Goal: Book appointment/travel/reservation: Book appointment/travel/reservation

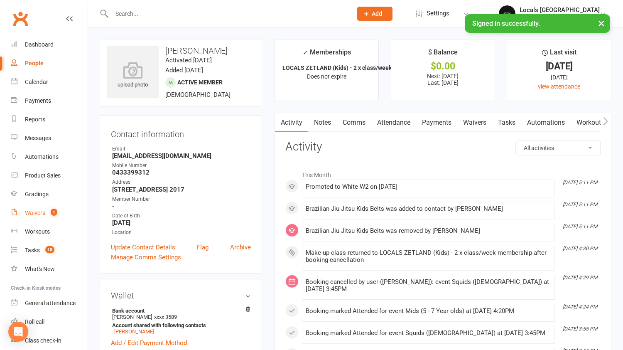
click at [52, 212] on span "1" at bounding box center [54, 211] width 7 height 7
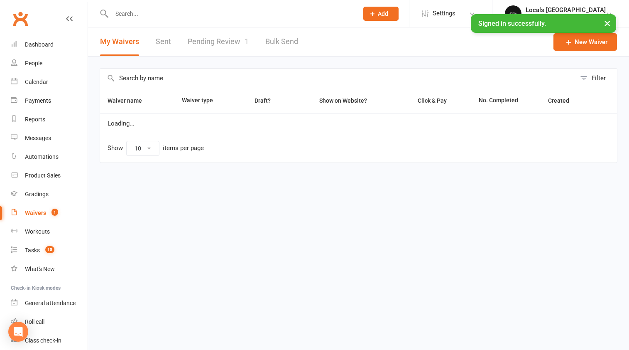
select select "100"
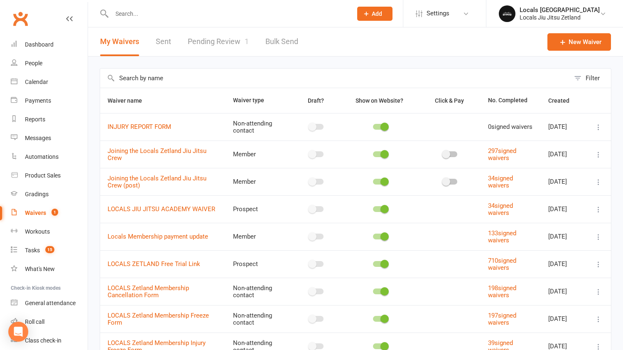
click at [230, 41] on link "Pending Review 1" at bounding box center [218, 41] width 61 height 29
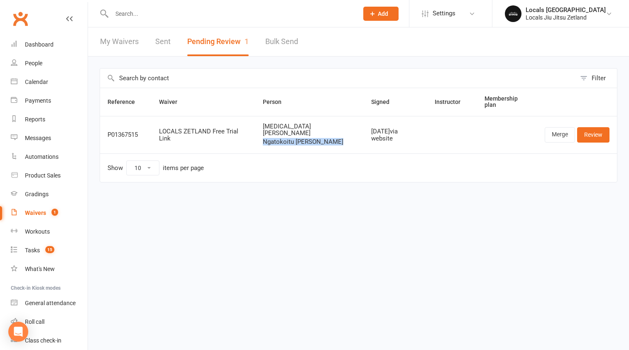
drag, startPoint x: 336, startPoint y: 131, endPoint x: 269, endPoint y: 132, distance: 67.7
click at [265, 131] on td "[MEDICAL_DATA][PERSON_NAME] Junior Tuaine" at bounding box center [309, 135] width 108 height 38
copy span "Ngatokoitu [PERSON_NAME]"
click at [595, 127] on link "Review" at bounding box center [593, 134] width 32 height 15
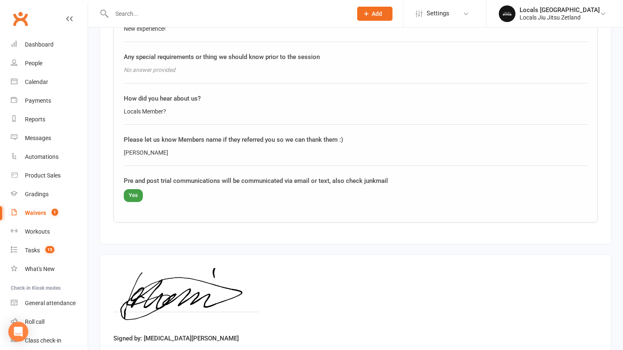
scroll to position [1061, 0]
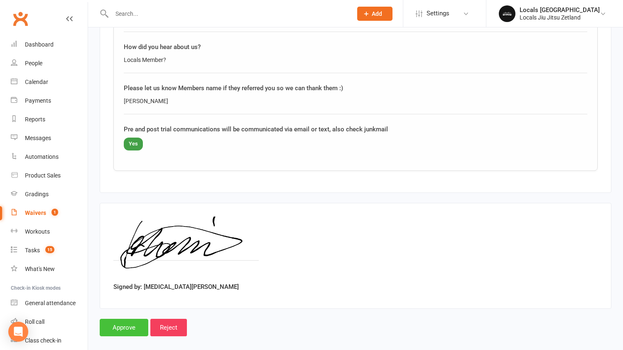
click at [129, 319] on input "Approve" at bounding box center [124, 327] width 49 height 17
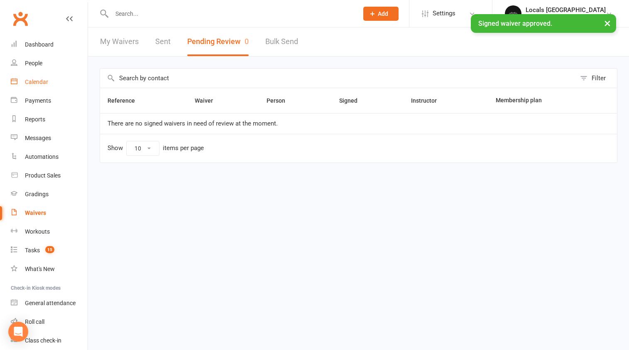
click at [40, 85] on div "Calendar" at bounding box center [36, 81] width 23 height 7
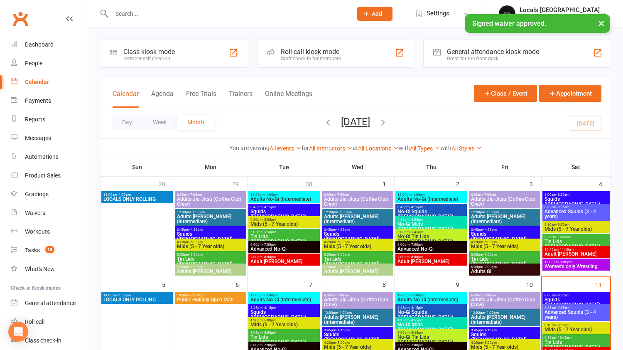
click at [577, 296] on span "8:00am - 8:30am" at bounding box center [576, 295] width 64 height 4
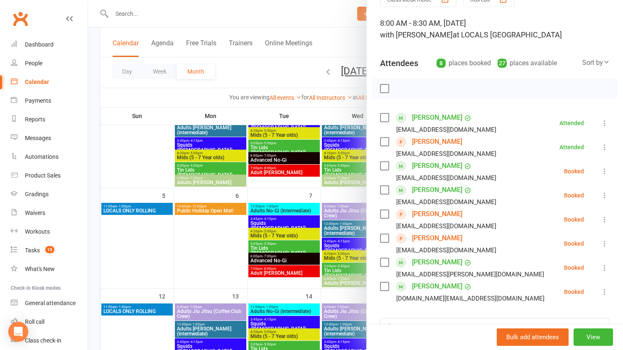
scroll to position [141, 0]
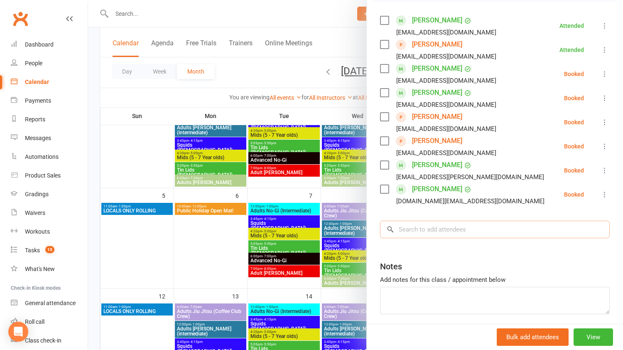
click at [449, 233] on input "search" at bounding box center [495, 229] width 230 height 17
paste input "Ngatokoitu [PERSON_NAME]"
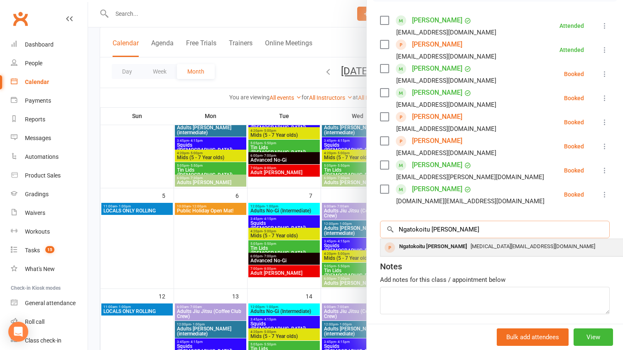
type input "Ngatokoitu [PERSON_NAME]"
click at [427, 248] on div "Ngatokoitu [PERSON_NAME]" at bounding box center [433, 246] width 75 height 12
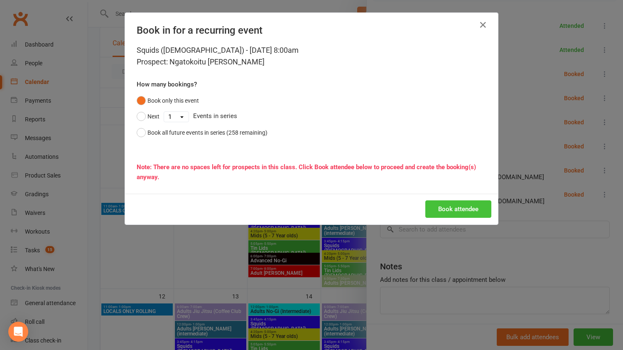
click at [469, 206] on button "Book attendee" at bounding box center [458, 208] width 66 height 17
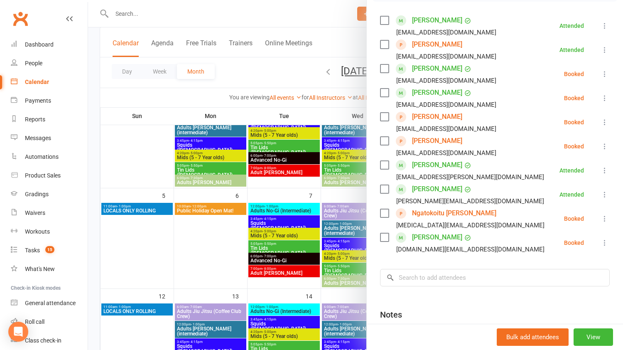
click at [600, 121] on icon at bounding box center [604, 122] width 8 height 8
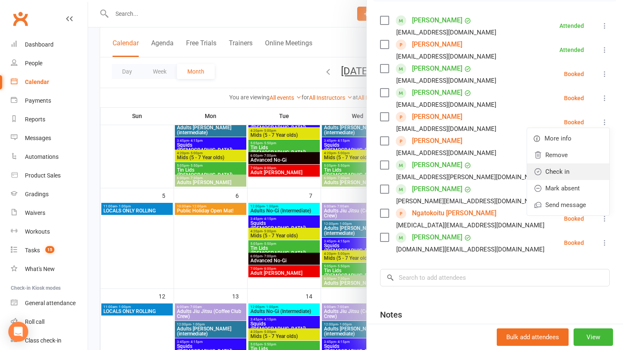
click at [582, 163] on link "Check in" at bounding box center [568, 171] width 82 height 17
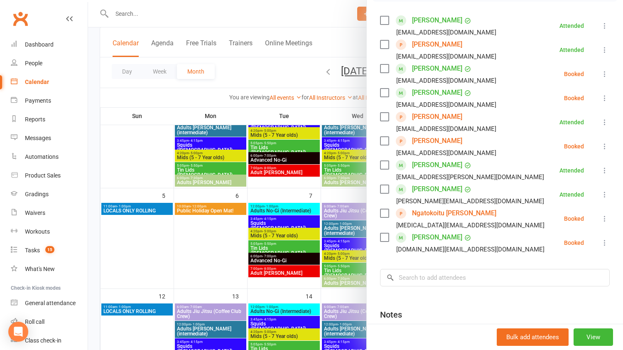
click at [600, 220] on icon at bounding box center [604, 218] width 8 height 8
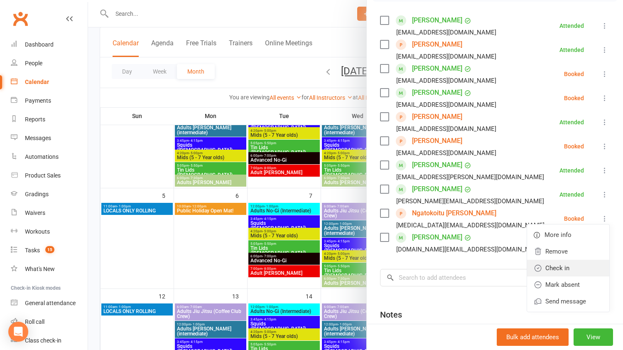
click at [584, 262] on link "Check in" at bounding box center [568, 268] width 82 height 17
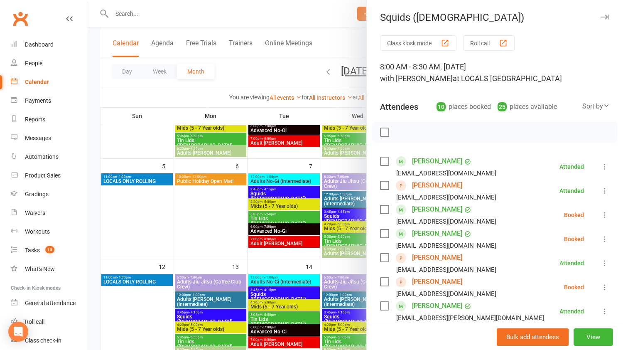
scroll to position [138, 0]
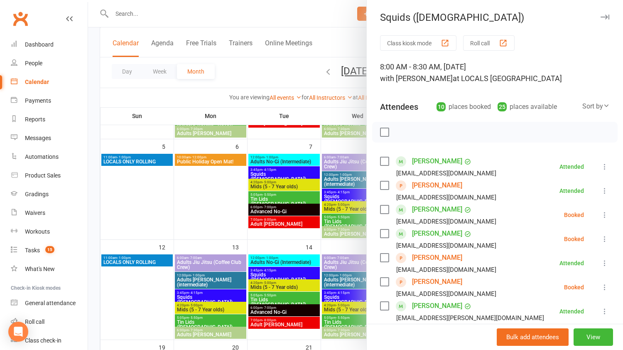
click at [202, 205] on div at bounding box center [355, 175] width 535 height 350
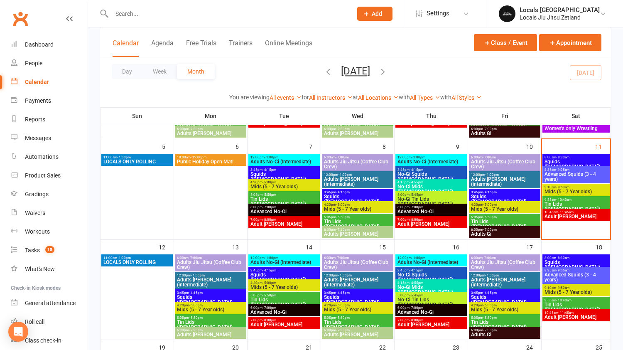
click at [559, 160] on span "Squids ([DEMOGRAPHIC_DATA])" at bounding box center [576, 164] width 64 height 10
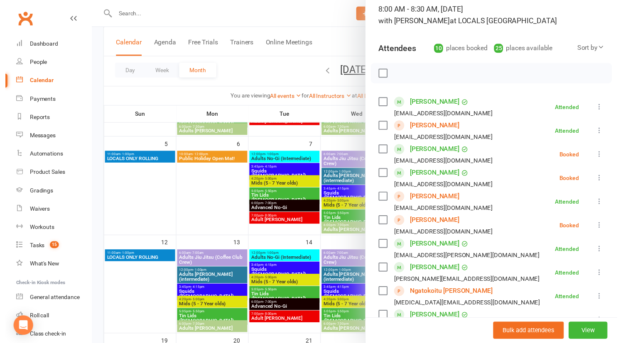
scroll to position [175, 0]
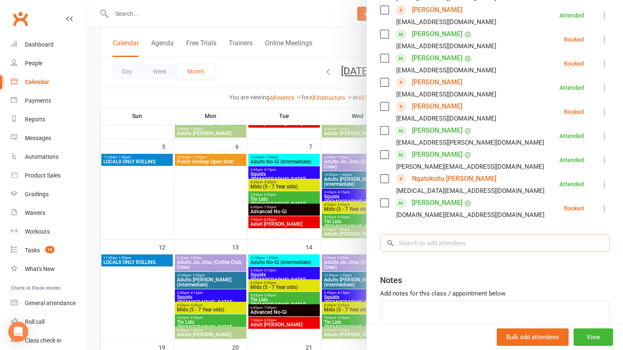
click at [463, 243] on input "search" at bounding box center [495, 242] width 230 height 17
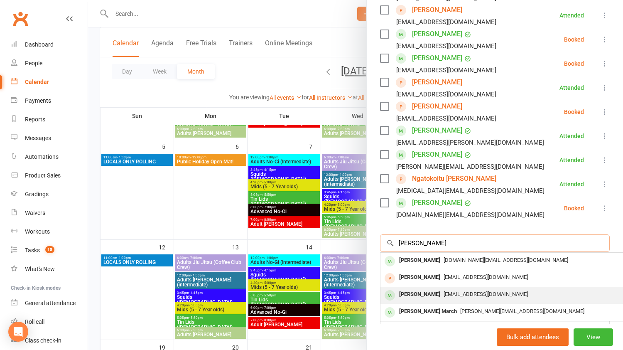
type input "[PERSON_NAME]"
click at [466, 292] on span "[EMAIL_ADDRESS][DOMAIN_NAME]" at bounding box center [485, 294] width 84 height 6
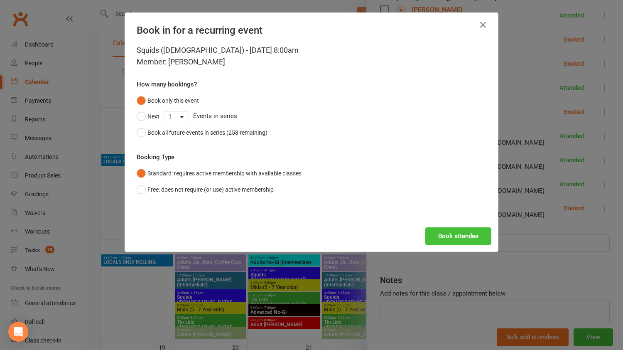
click at [430, 234] on button "Book attendee" at bounding box center [458, 235] width 66 height 17
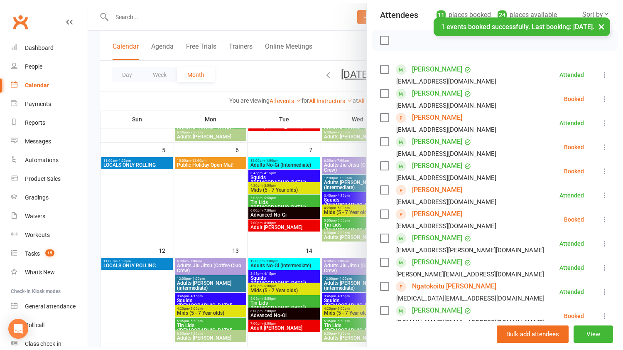
scroll to position [86, 0]
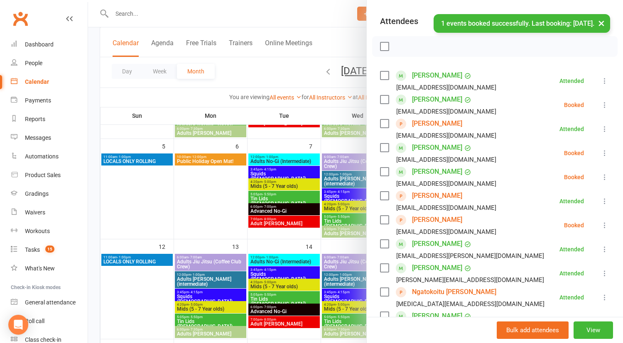
click at [380, 99] on label at bounding box center [384, 100] width 8 height 8
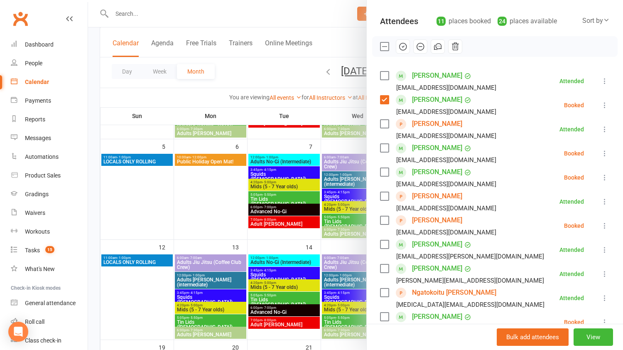
click at [600, 105] on icon at bounding box center [604, 105] width 8 height 8
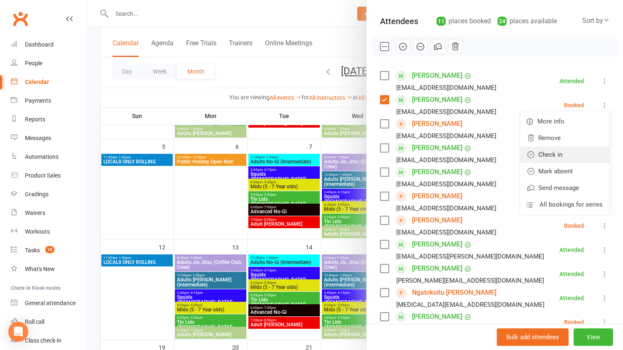
click at [566, 151] on link "Check in" at bounding box center [564, 154] width 89 height 17
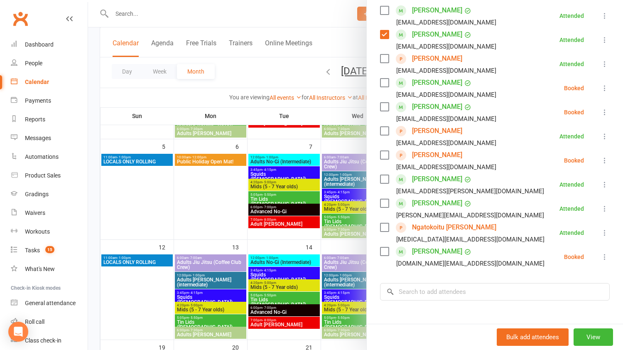
scroll to position [152, 0]
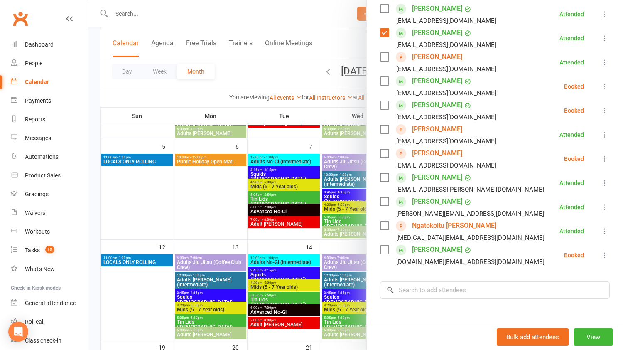
click at [382, 176] on label at bounding box center [384, 177] width 8 height 8
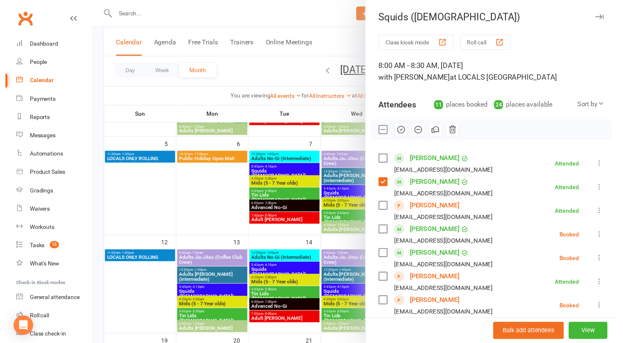
scroll to position [245, 0]
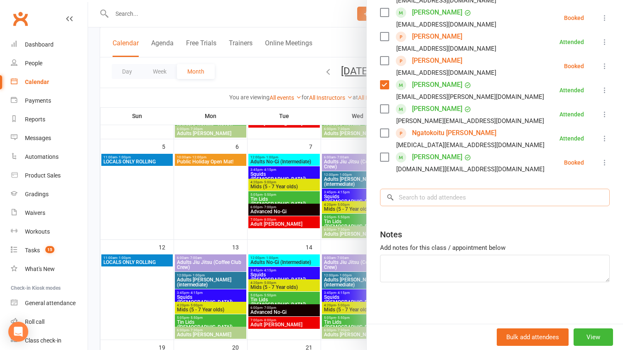
click at [411, 202] on input "search" at bounding box center [495, 197] width 230 height 17
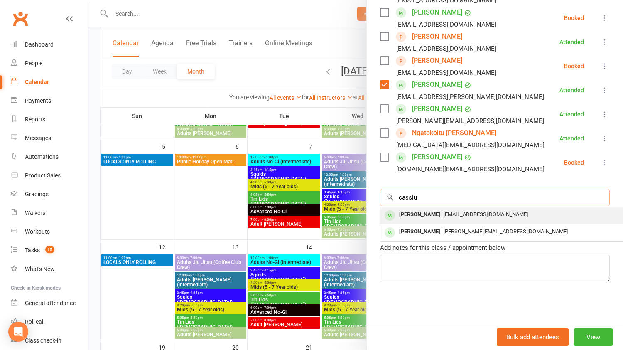
type input "cassiu"
click at [417, 220] on div "[PERSON_NAME]" at bounding box center [420, 214] width 48 height 12
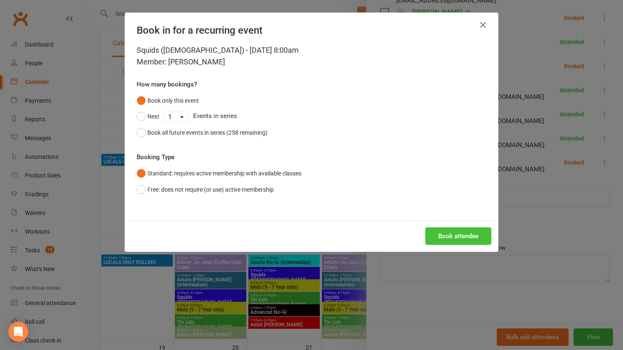
click at [440, 230] on button "Book attendee" at bounding box center [458, 235] width 66 height 17
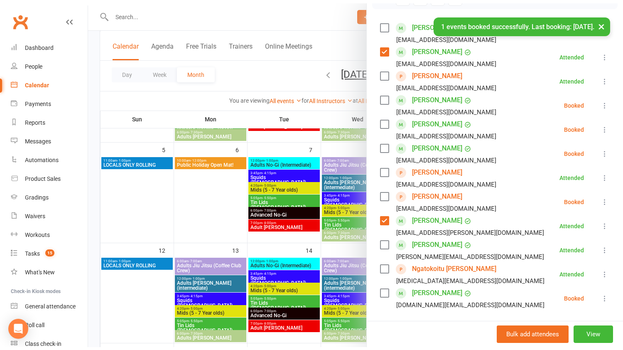
scroll to position [125, 0]
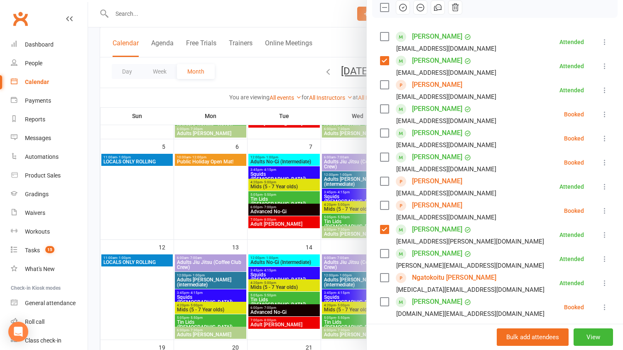
click at [380, 110] on label at bounding box center [384, 109] width 8 height 8
click at [600, 114] on icon at bounding box center [604, 114] width 8 height 8
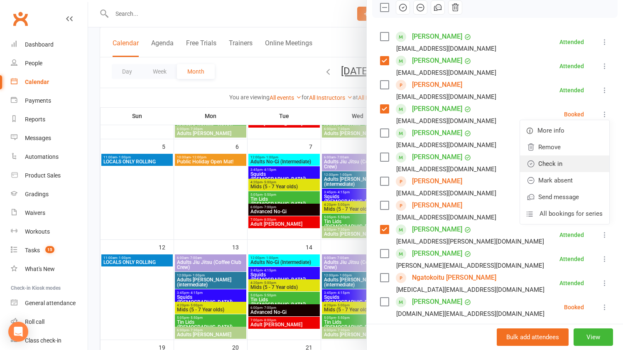
click at [583, 160] on link "Check in" at bounding box center [564, 163] width 89 height 17
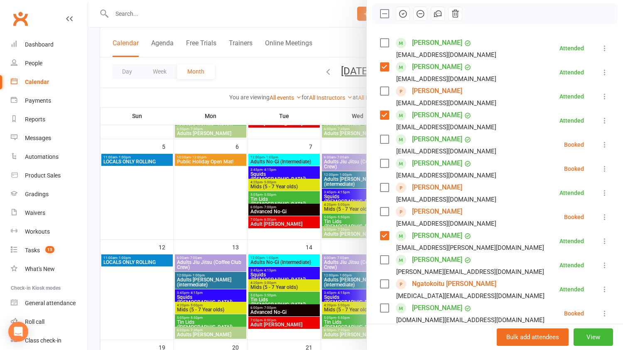
scroll to position [269, 0]
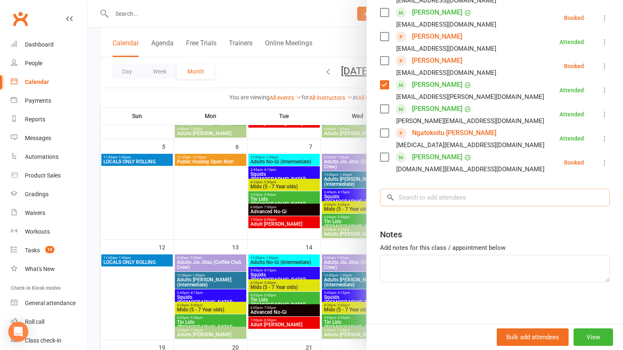
click at [475, 200] on input "search" at bounding box center [495, 197] width 230 height 17
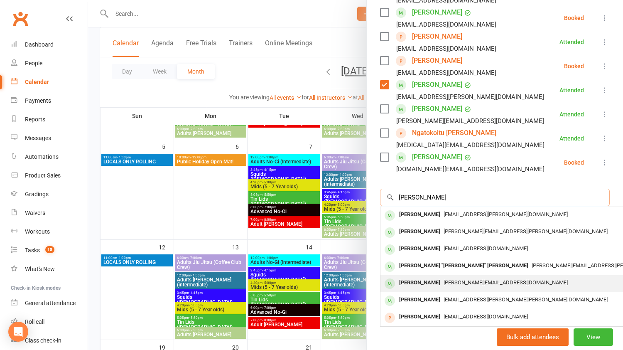
type input "[PERSON_NAME]"
click at [449, 281] on span "[PERSON_NAME][EMAIL_ADDRESS][DOMAIN_NAME]" at bounding box center [505, 282] width 124 height 6
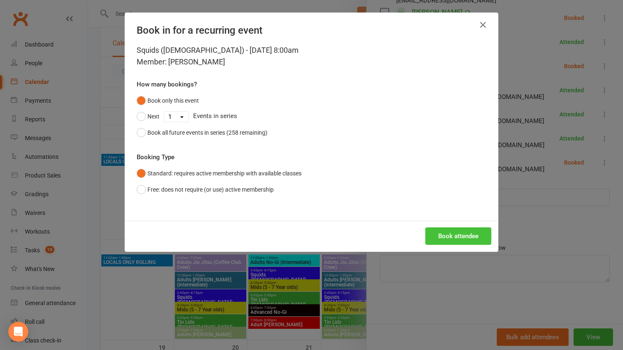
click at [471, 239] on button "Book attendee" at bounding box center [458, 235] width 66 height 17
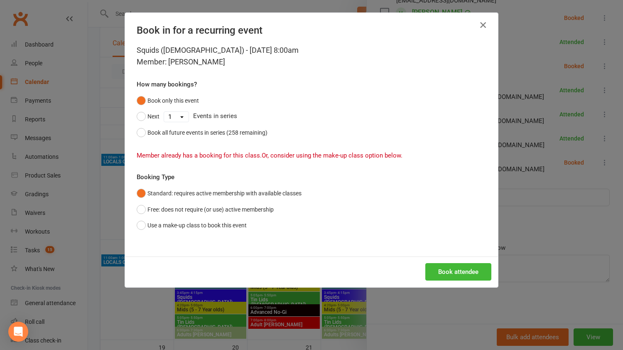
drag, startPoint x: 477, startPoint y: 25, endPoint x: 480, endPoint y: 66, distance: 41.7
click at [478, 25] on icon "button" at bounding box center [483, 25] width 10 height 10
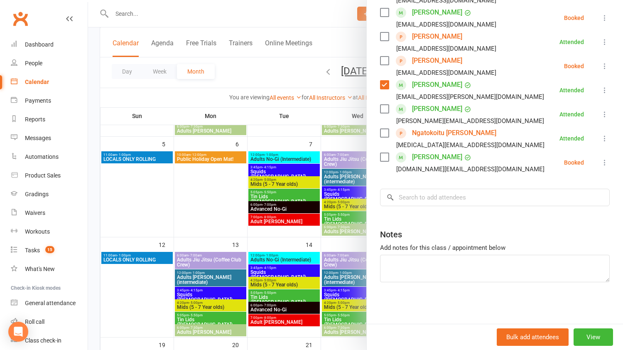
scroll to position [143, 0]
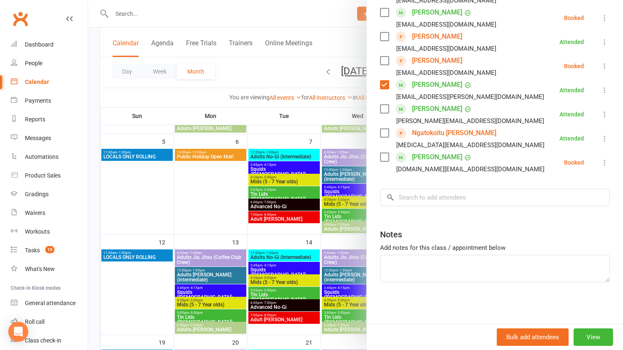
click at [385, 108] on label at bounding box center [384, 109] width 8 height 8
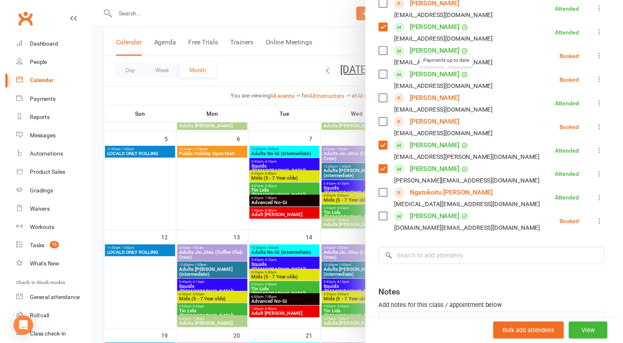
scroll to position [269, 0]
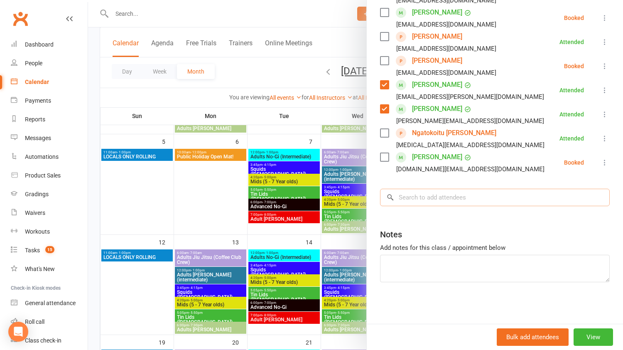
click at [436, 202] on input "search" at bounding box center [495, 197] width 230 height 17
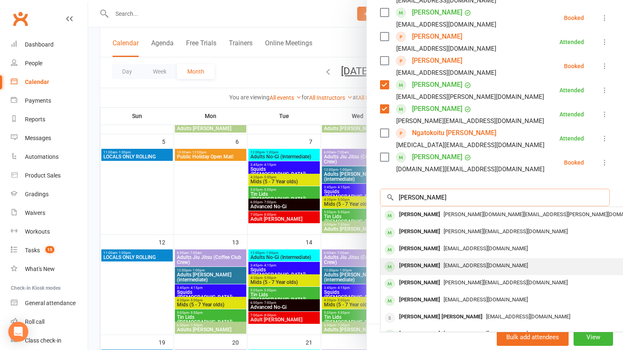
type input "[PERSON_NAME]"
click at [446, 268] on span "[EMAIL_ADDRESS][DOMAIN_NAME]" at bounding box center [485, 265] width 84 height 6
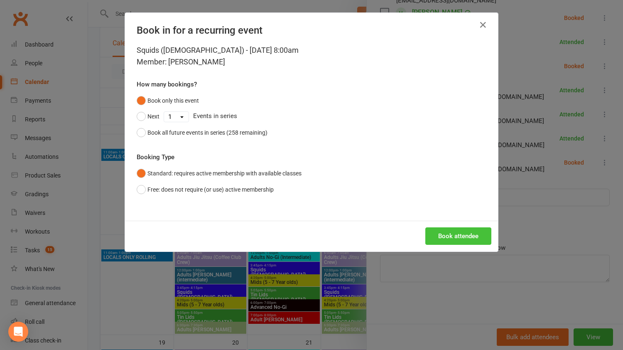
click at [432, 235] on button "Book attendee" at bounding box center [458, 235] width 66 height 17
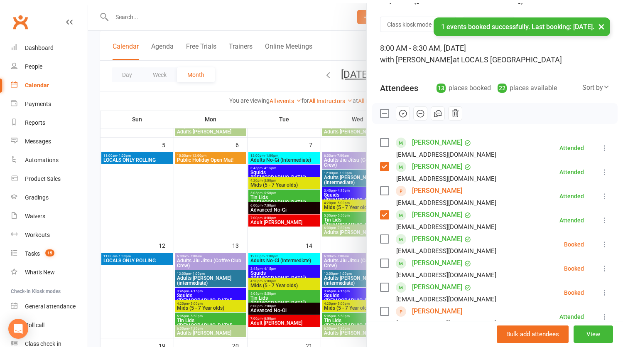
scroll to position [32, 0]
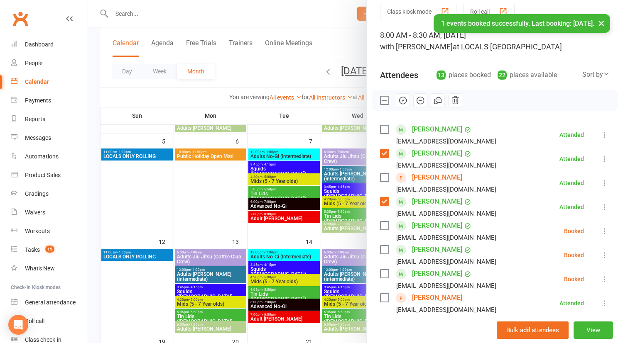
click at [382, 225] on label at bounding box center [384, 226] width 8 height 8
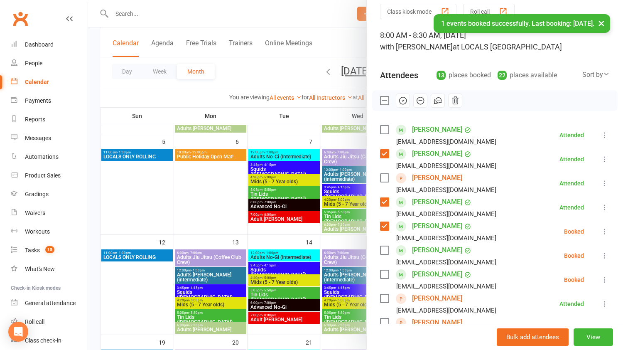
click at [600, 232] on icon at bounding box center [604, 231] width 8 height 8
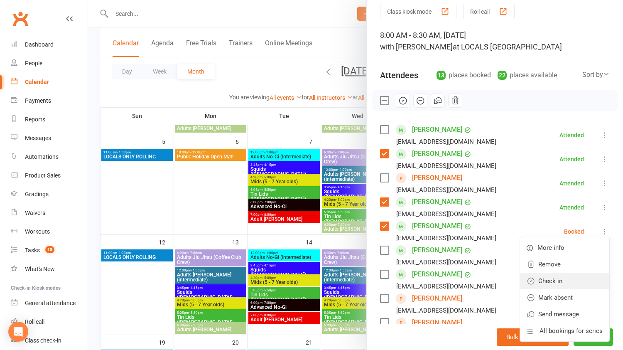
click at [583, 279] on link "Check in" at bounding box center [564, 280] width 89 height 17
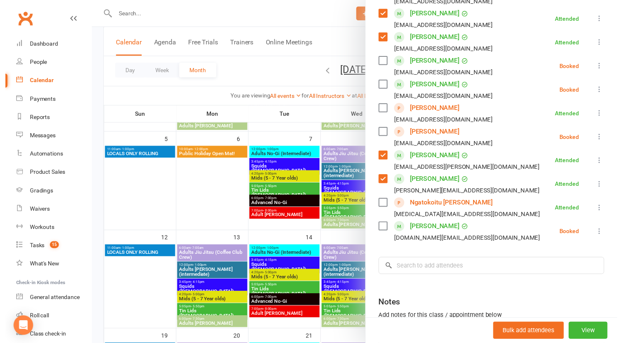
scroll to position [220, 0]
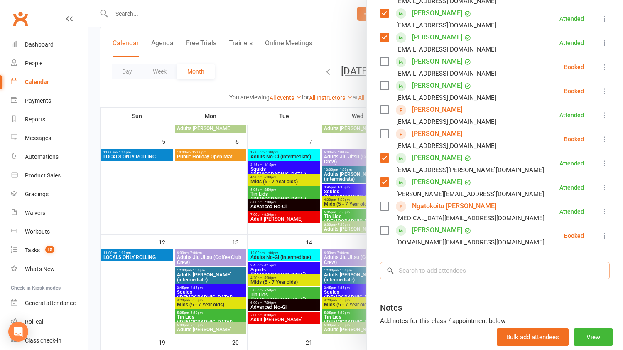
click at [465, 274] on input "search" at bounding box center [495, 270] width 230 height 17
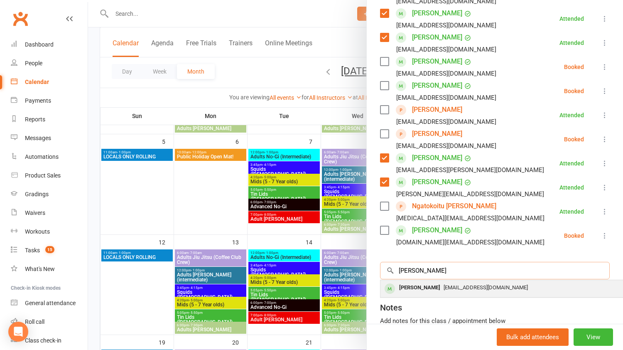
type input "[PERSON_NAME]"
click at [463, 292] on div "[EMAIL_ADDRESS][DOMAIN_NAME]" at bounding box center [505, 288] width 242 height 12
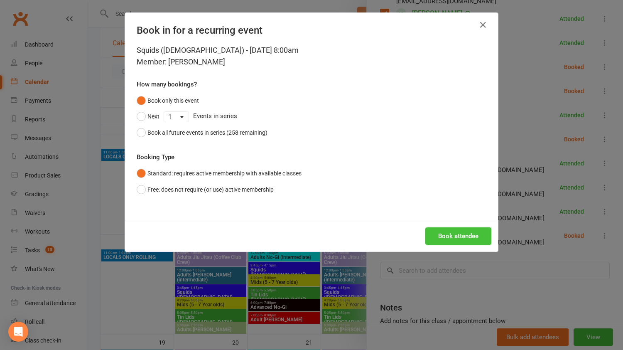
click at [451, 233] on button "Book attendee" at bounding box center [458, 235] width 66 height 17
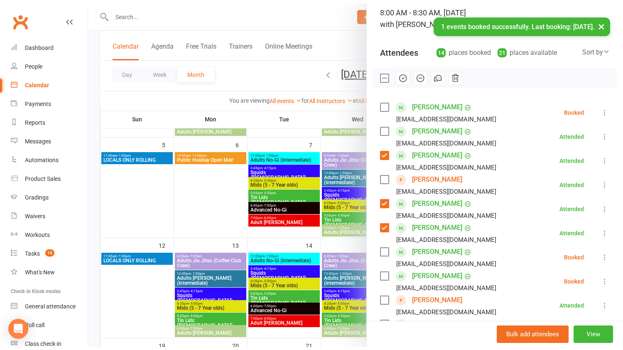
scroll to position [2, 0]
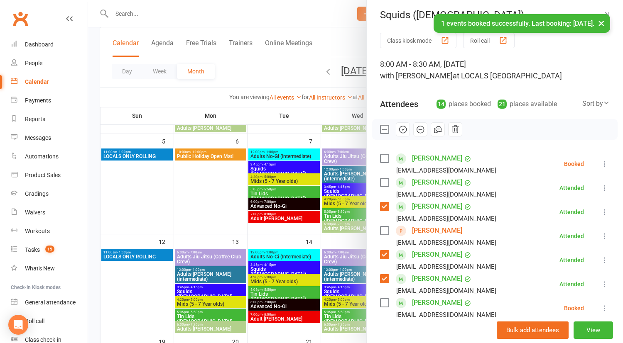
drag, startPoint x: 379, startPoint y: 158, endPoint x: 492, endPoint y: 158, distance: 113.0
click at [380, 158] on label at bounding box center [384, 158] width 8 height 8
click at [600, 164] on icon at bounding box center [604, 164] width 8 height 8
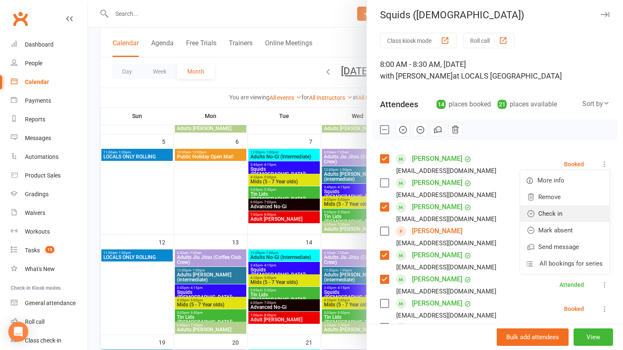
click at [571, 210] on link "Check in" at bounding box center [564, 213] width 89 height 17
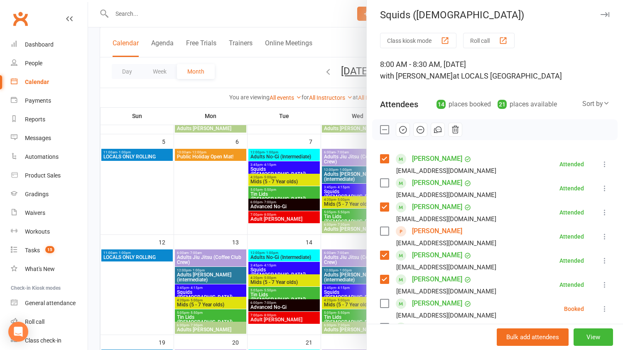
click at [382, 181] on label at bounding box center [384, 183] width 8 height 8
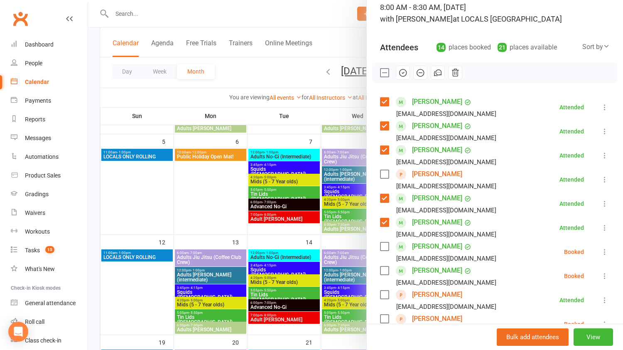
scroll to position [99, 0]
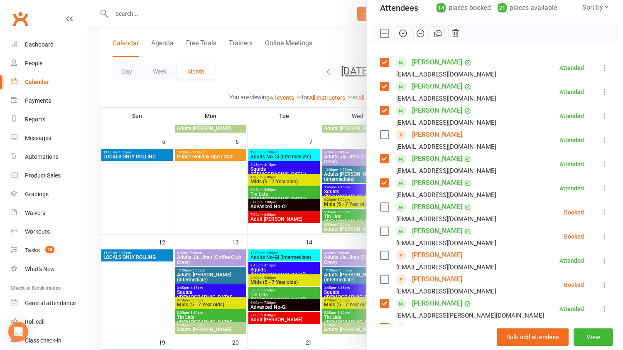
click at [382, 207] on label at bounding box center [384, 207] width 8 height 8
click at [600, 211] on icon at bounding box center [604, 212] width 8 height 8
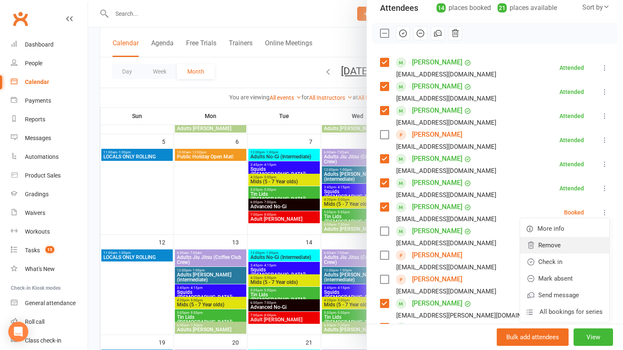
click at [577, 243] on link "Remove" at bounding box center [564, 245] width 89 height 17
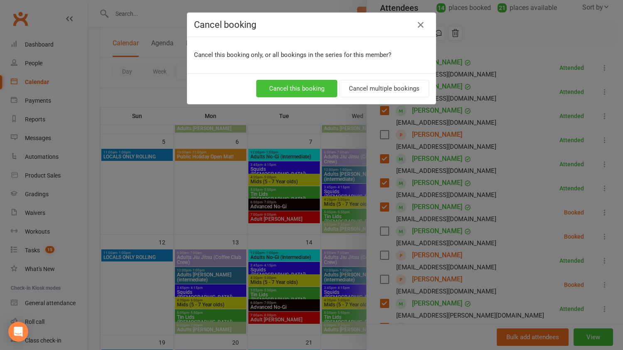
click at [298, 86] on button "Cancel this booking" at bounding box center [296, 88] width 81 height 17
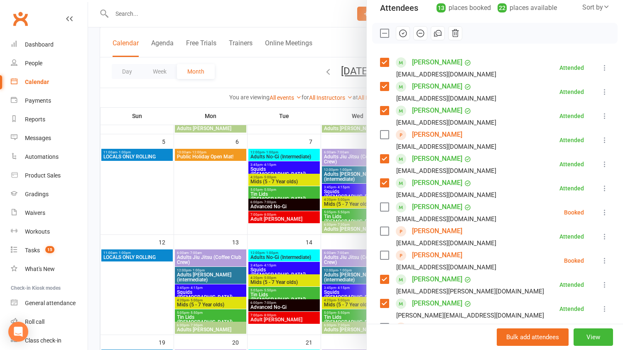
click at [600, 211] on icon at bounding box center [604, 212] width 8 height 8
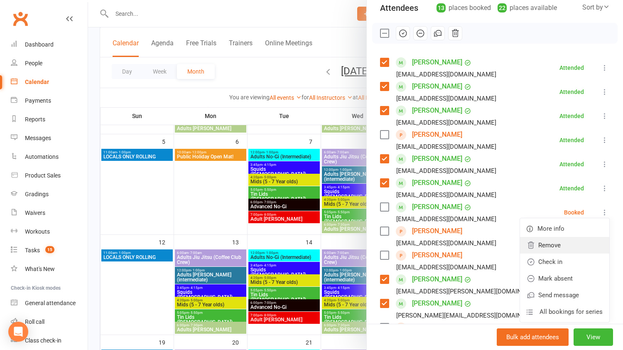
click at [562, 243] on link "Remove" at bounding box center [564, 245] width 89 height 17
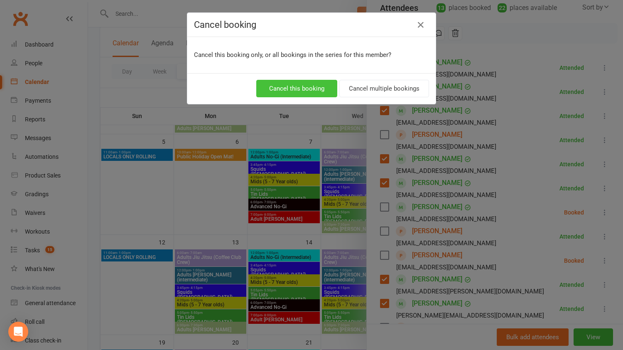
click at [316, 84] on button "Cancel this booking" at bounding box center [296, 88] width 81 height 17
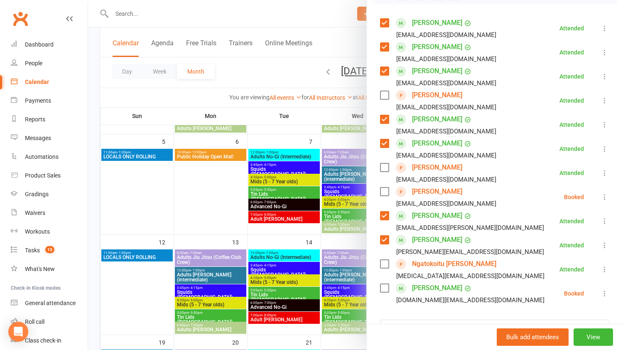
scroll to position [144, 0]
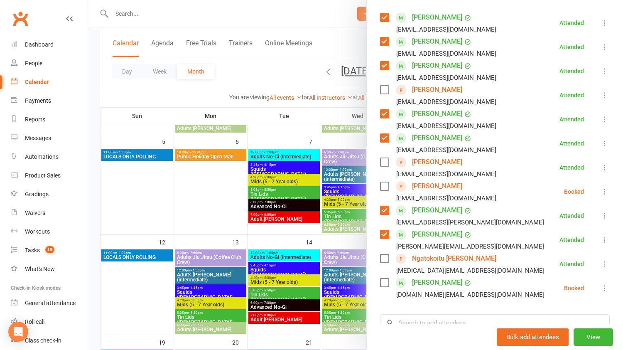
click at [380, 88] on label at bounding box center [384, 90] width 8 height 8
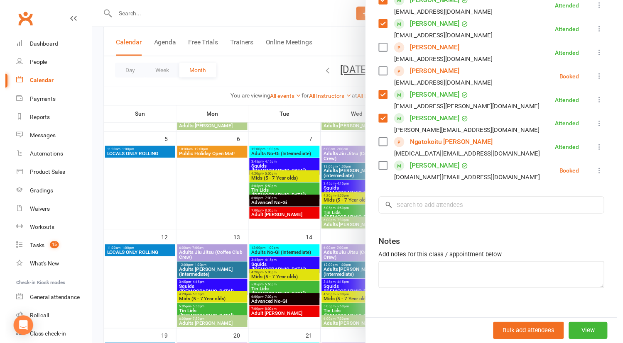
scroll to position [259, 0]
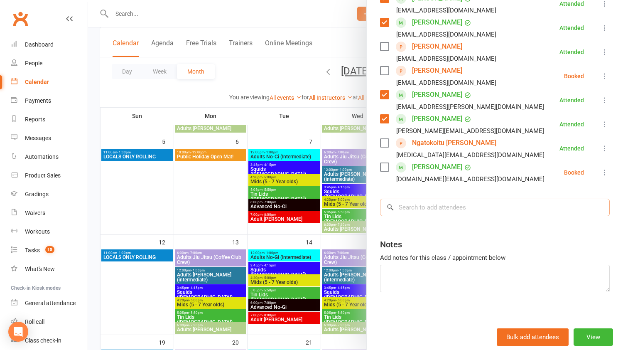
click at [448, 207] on input "search" at bounding box center [495, 206] width 230 height 17
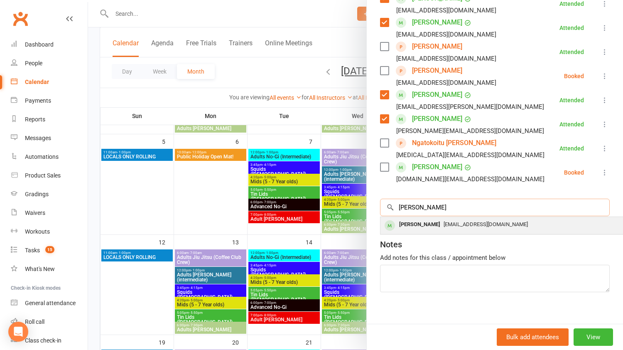
type input "[PERSON_NAME]"
click at [446, 227] on span "[EMAIL_ADDRESS][DOMAIN_NAME]" at bounding box center [485, 224] width 84 height 6
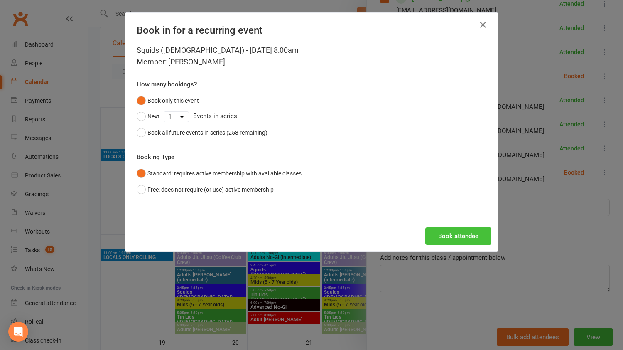
click at [451, 235] on button "Book attendee" at bounding box center [458, 235] width 66 height 17
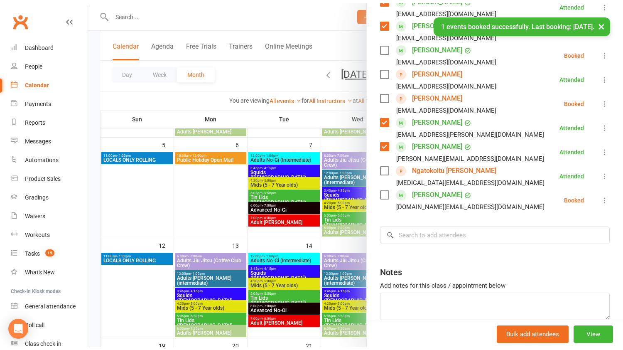
scroll to position [218, 0]
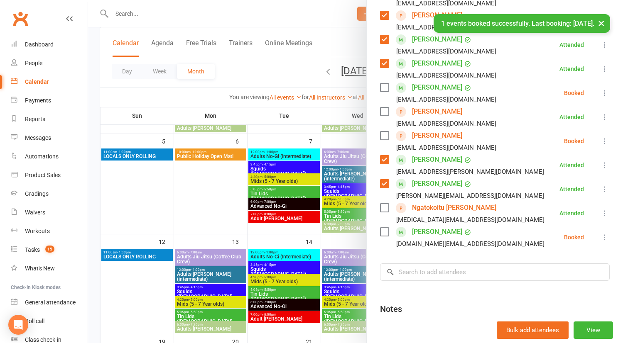
click at [382, 87] on label at bounding box center [384, 87] width 8 height 8
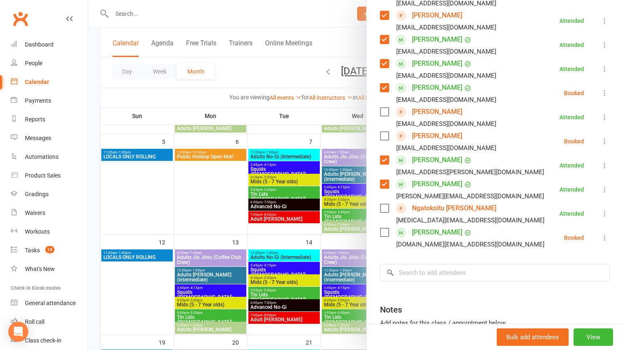
click at [600, 92] on icon at bounding box center [604, 93] width 8 height 8
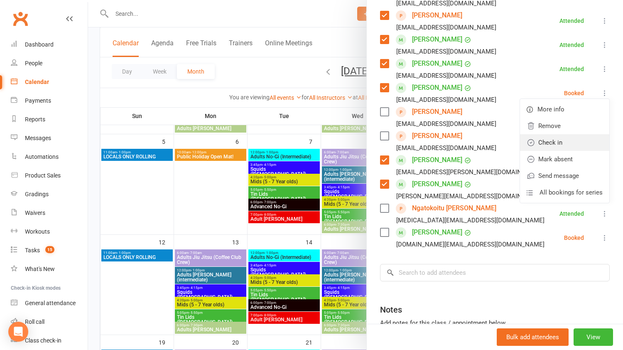
click at [579, 138] on link "Check in" at bounding box center [564, 142] width 89 height 17
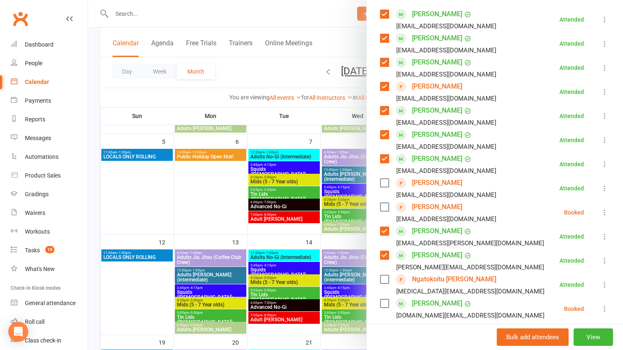
scroll to position [267, 0]
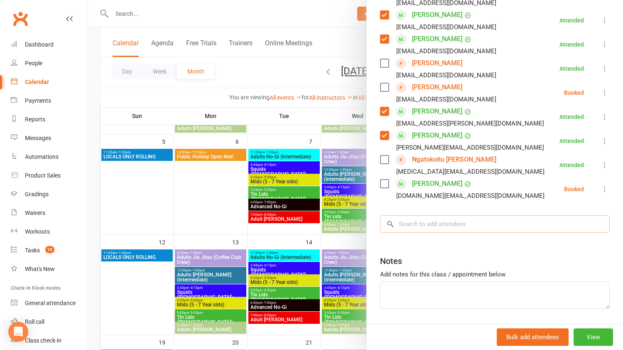
click at [457, 228] on input "search" at bounding box center [495, 223] width 230 height 17
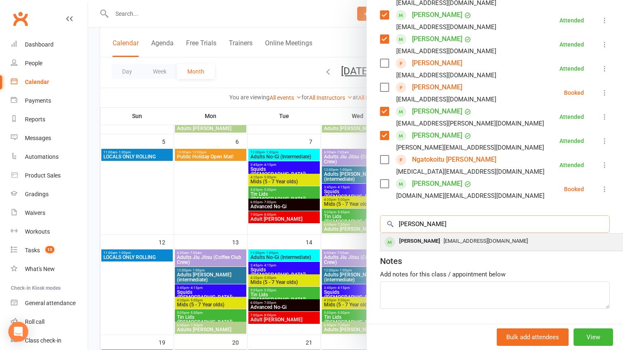
type input "[PERSON_NAME]"
click at [444, 244] on span "[EMAIL_ADDRESS][DOMAIN_NAME]" at bounding box center [485, 241] width 84 height 6
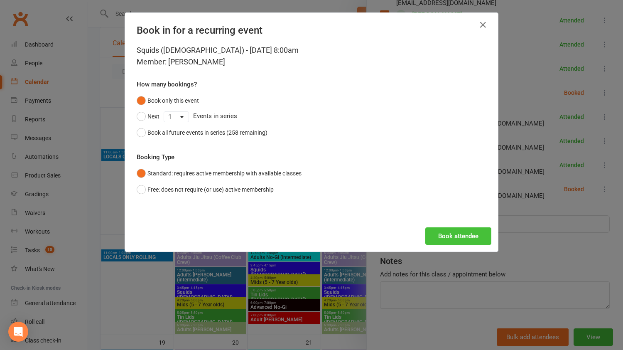
click at [453, 236] on button "Book attendee" at bounding box center [458, 235] width 66 height 17
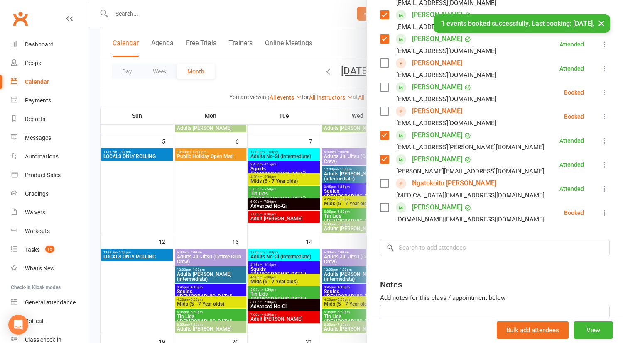
click at [380, 86] on label at bounding box center [384, 87] width 8 height 8
click at [600, 91] on icon at bounding box center [604, 92] width 8 height 8
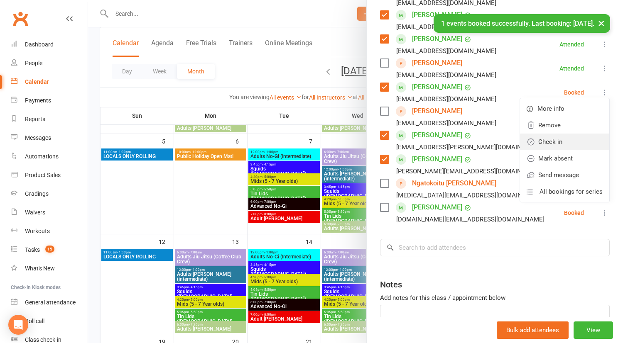
click at [579, 138] on link "Check in" at bounding box center [564, 142] width 89 height 17
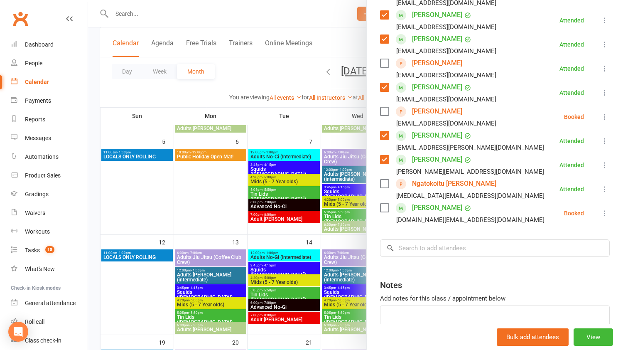
click at [381, 113] on label at bounding box center [384, 111] width 8 height 8
click at [600, 115] on icon at bounding box center [604, 117] width 8 height 8
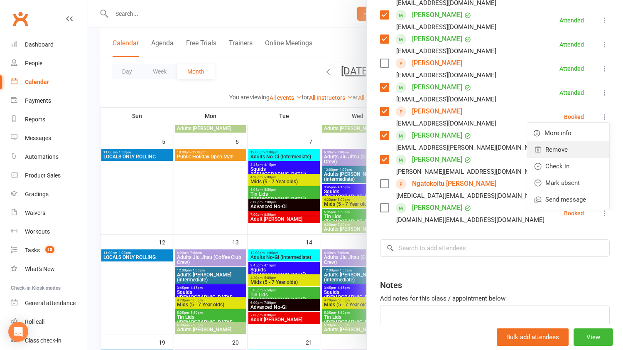
click at [575, 153] on link "Remove" at bounding box center [568, 149] width 82 height 17
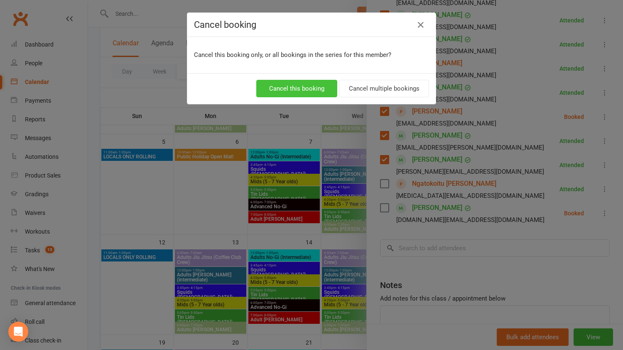
click at [320, 91] on button "Cancel this booking" at bounding box center [296, 88] width 81 height 17
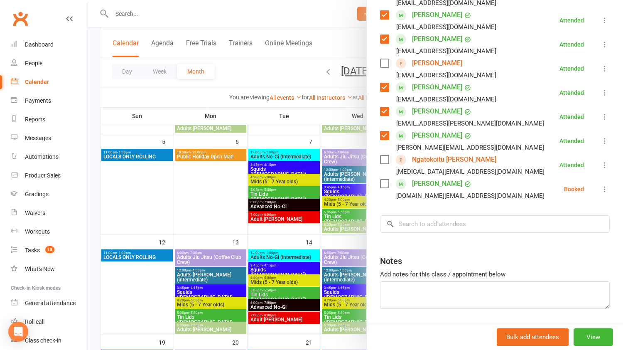
click at [600, 191] on icon at bounding box center [604, 189] width 8 height 8
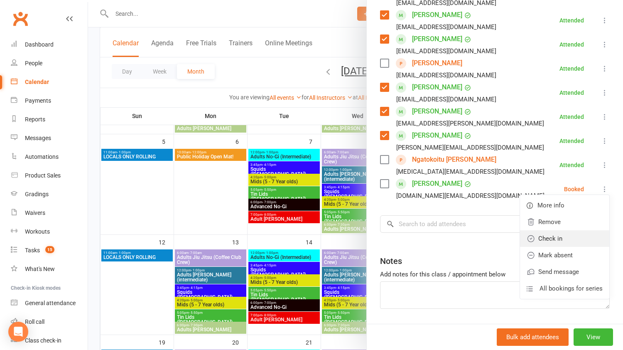
click at [587, 238] on link "Check in" at bounding box center [564, 238] width 89 height 17
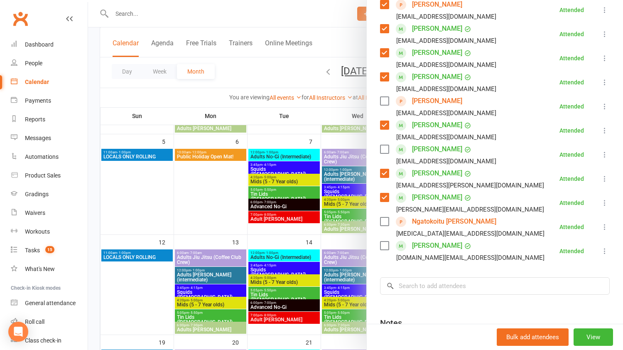
scroll to position [317, 0]
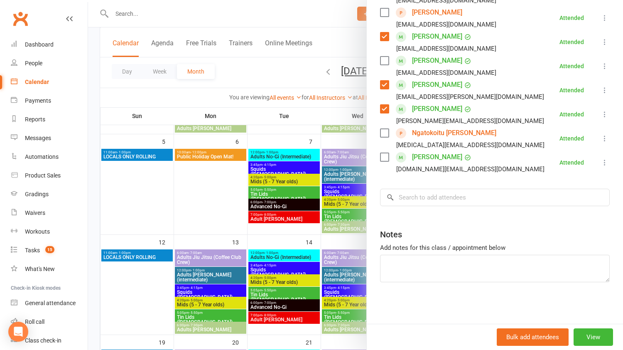
click at [176, 196] on div at bounding box center [355, 175] width 535 height 350
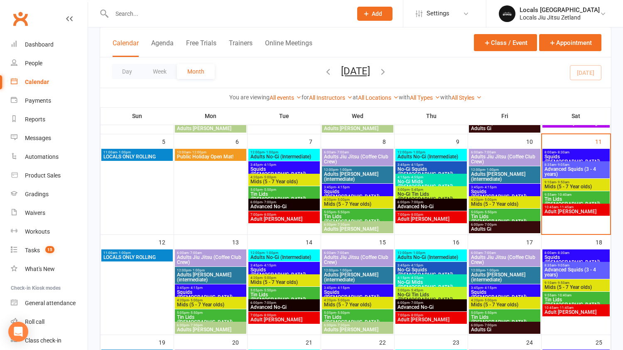
click at [565, 169] on span "Advanced Squids (3 - 4 years)" at bounding box center [576, 172] width 64 height 10
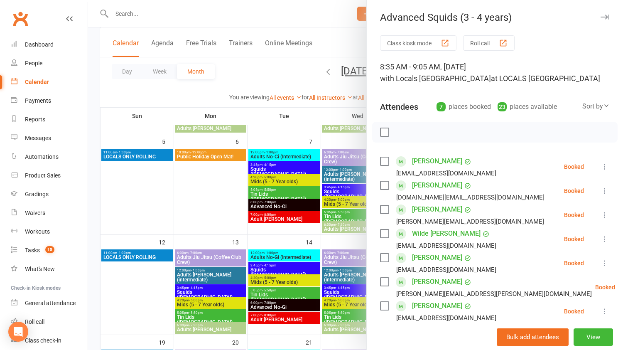
click at [600, 237] on icon at bounding box center [604, 239] width 8 height 8
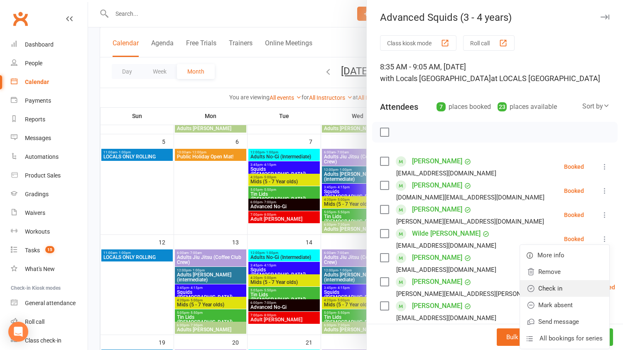
click at [576, 291] on link "Check in" at bounding box center [564, 288] width 89 height 17
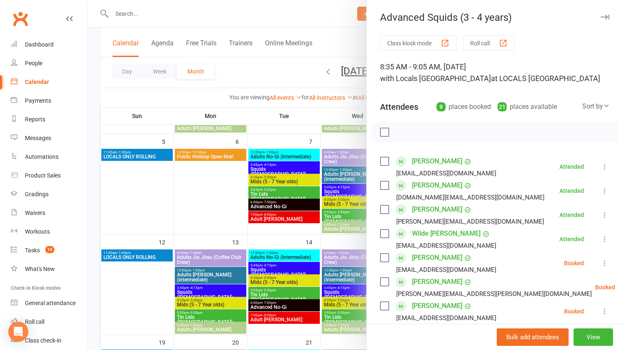
click at [424, 213] on link "[PERSON_NAME]" at bounding box center [437, 209] width 50 height 13
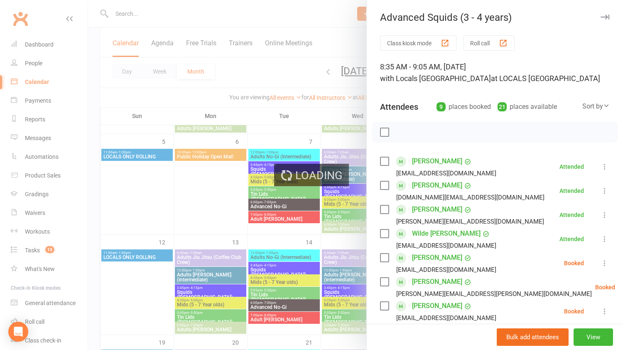
click at [180, 103] on div at bounding box center [355, 175] width 535 height 350
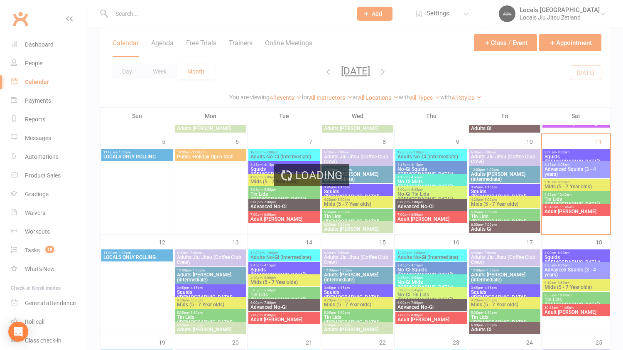
click at [567, 167] on div "Loading" at bounding box center [311, 175] width 623 height 350
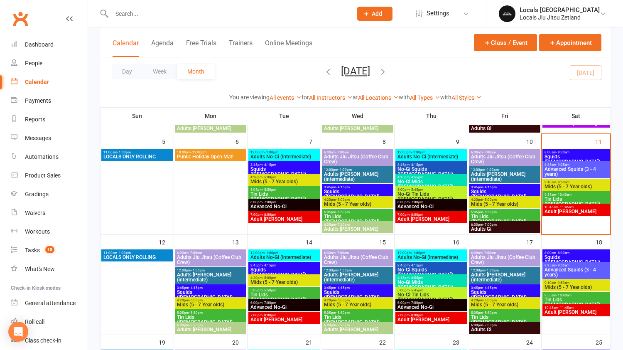
click at [564, 168] on span "Advanced Squids (3 - 4 years)" at bounding box center [576, 172] width 64 height 10
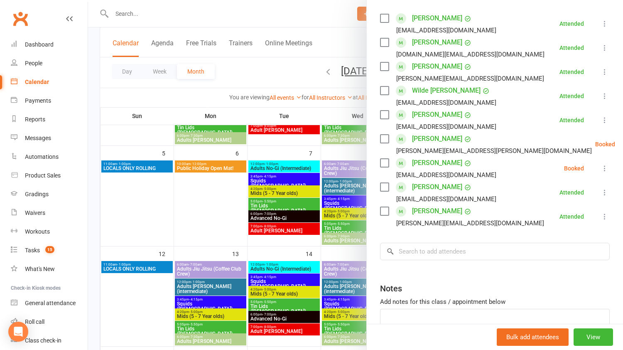
scroll to position [145, 0]
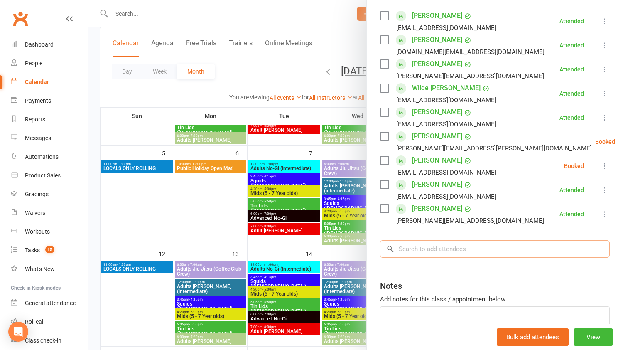
click at [459, 250] on input "search" at bounding box center [495, 248] width 230 height 17
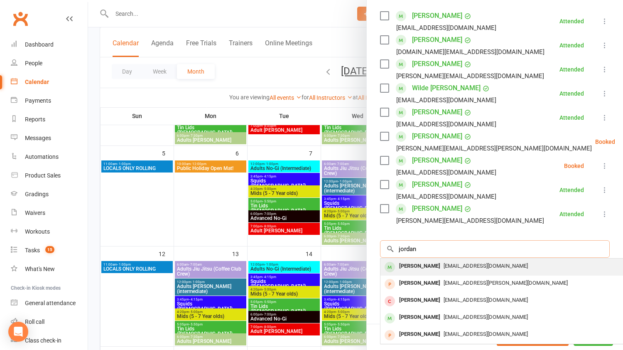
type input "jordan"
click at [443, 266] on span "[EMAIL_ADDRESS][DOMAIN_NAME]" at bounding box center [485, 265] width 84 height 6
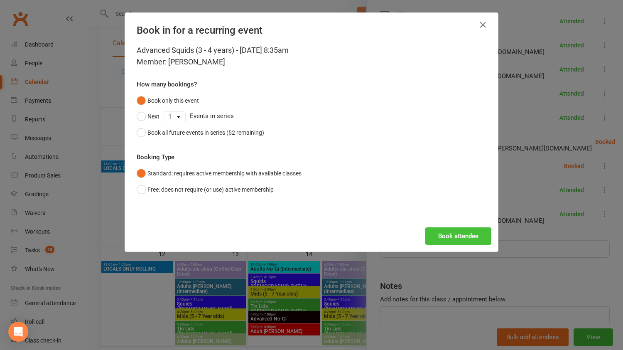
click at [442, 233] on button "Book attendee" at bounding box center [458, 235] width 66 height 17
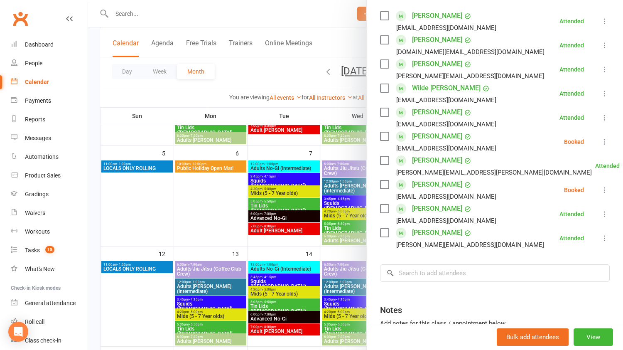
click at [381, 159] on label at bounding box center [384, 160] width 8 height 8
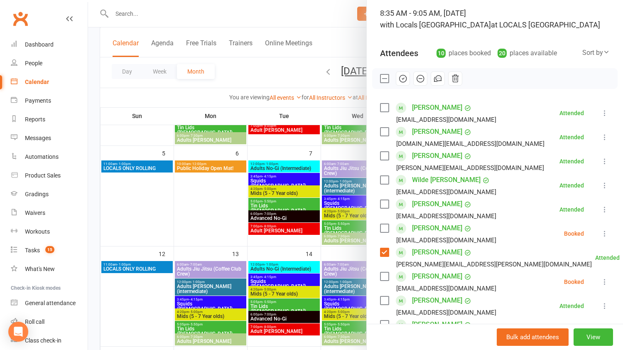
scroll to position [58, 0]
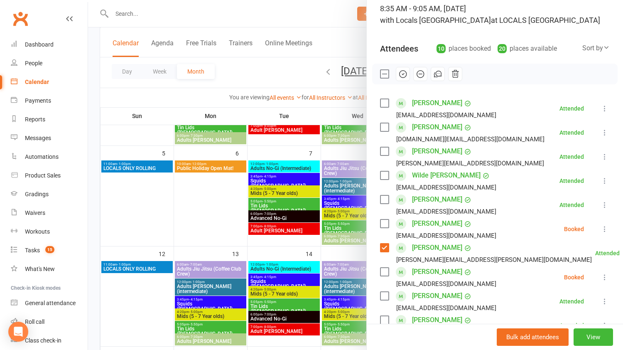
click at [380, 102] on label at bounding box center [384, 103] width 8 height 8
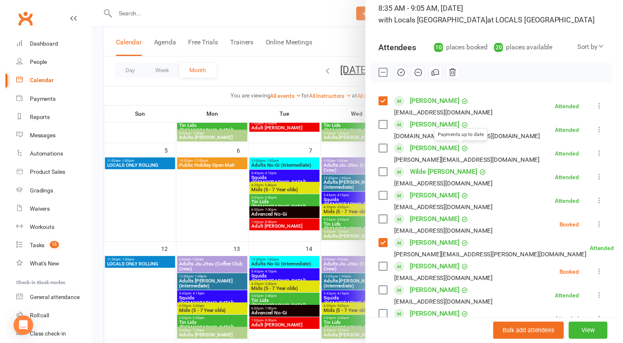
scroll to position [221, 0]
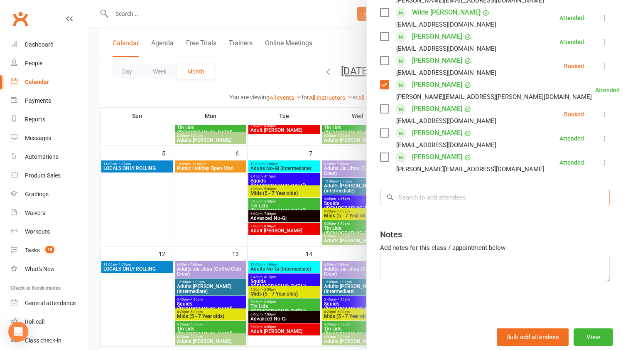
click at [443, 201] on input "search" at bounding box center [495, 197] width 230 height 17
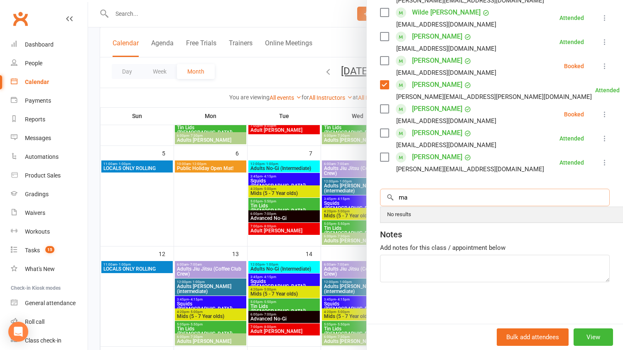
type input "m"
type input "k"
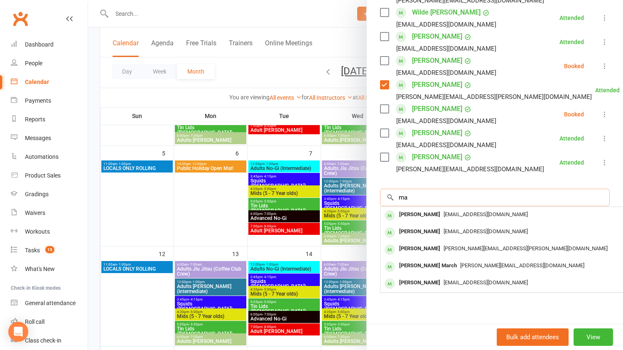
type input "m"
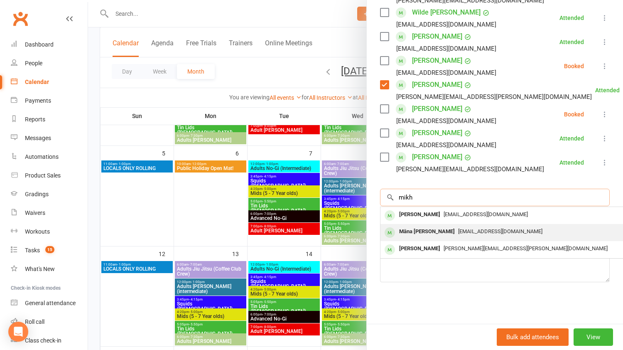
type input "mikh"
click at [458, 231] on span "[EMAIL_ADDRESS][DOMAIN_NAME]" at bounding box center [500, 231] width 84 height 6
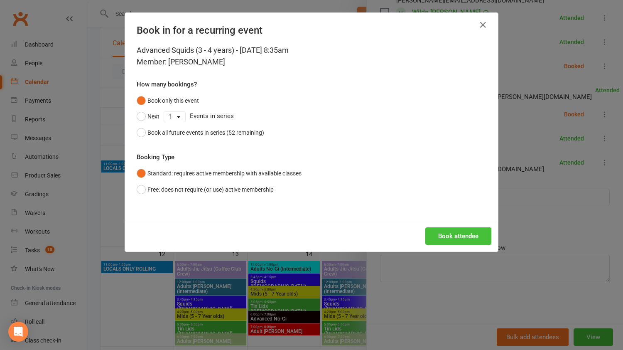
click at [455, 235] on button "Book attendee" at bounding box center [458, 235] width 66 height 17
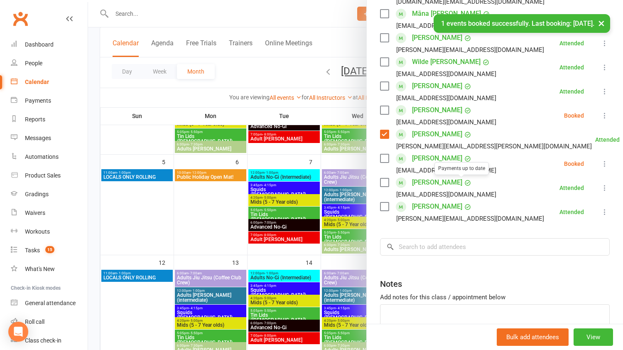
scroll to position [190, 0]
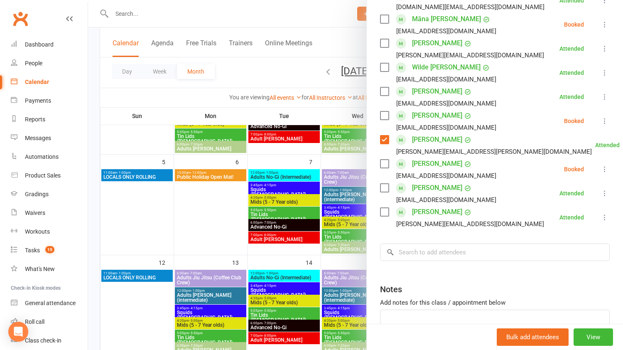
click at [382, 116] on label at bounding box center [384, 115] width 8 height 8
click at [600, 123] on icon at bounding box center [604, 121] width 8 height 8
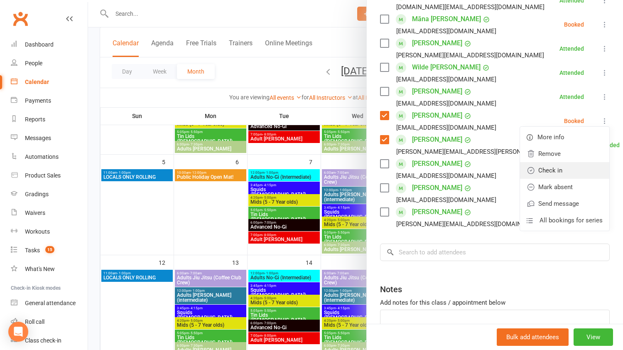
click at [576, 166] on link "Check in" at bounding box center [564, 170] width 89 height 17
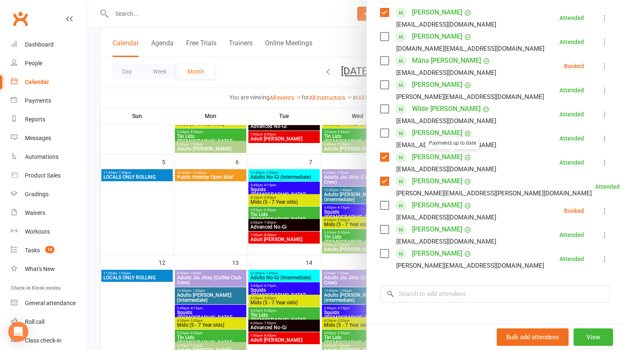
scroll to position [150, 0]
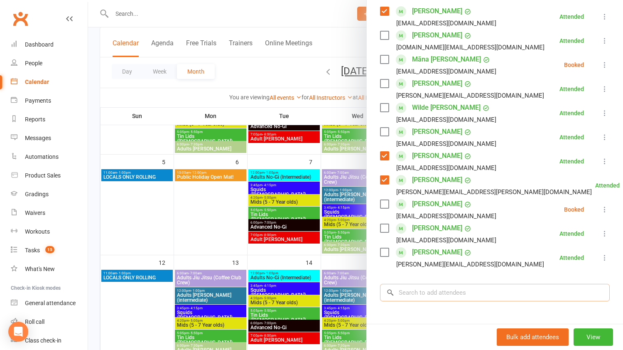
click at [417, 292] on input "search" at bounding box center [495, 292] width 230 height 17
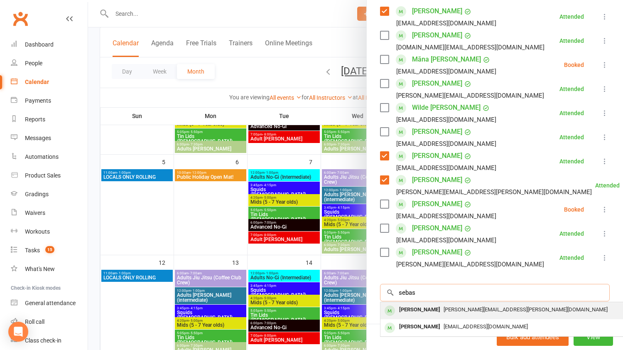
type input "sebas"
click at [416, 307] on div "[PERSON_NAME]" at bounding box center [420, 310] width 48 height 12
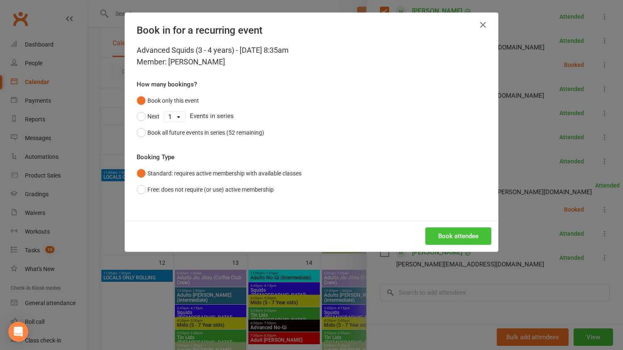
click at [450, 237] on button "Book attendee" at bounding box center [458, 235] width 66 height 17
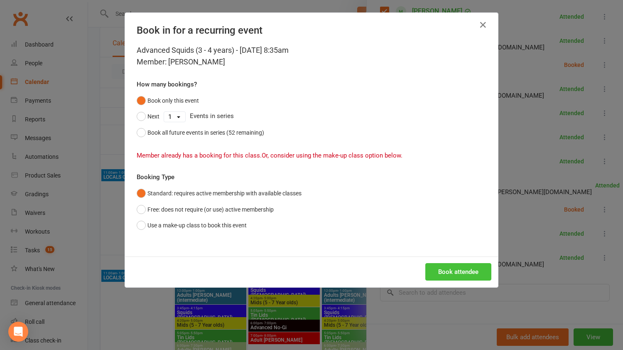
click at [447, 273] on button "Book attendee" at bounding box center [458, 271] width 66 height 17
click at [480, 25] on icon "button" at bounding box center [483, 25] width 10 height 10
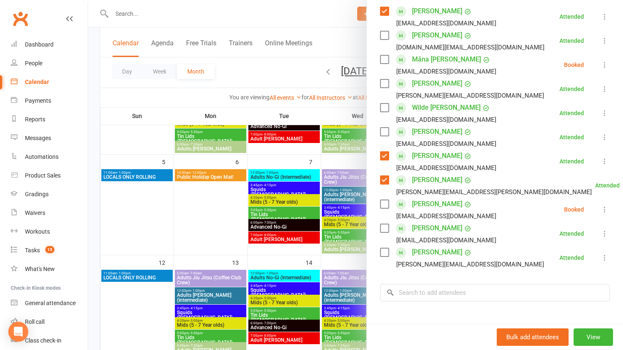
click at [384, 107] on label at bounding box center [384, 107] width 8 height 8
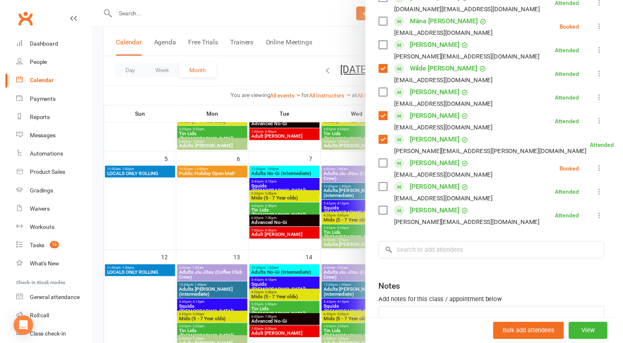
scroll to position [194, 0]
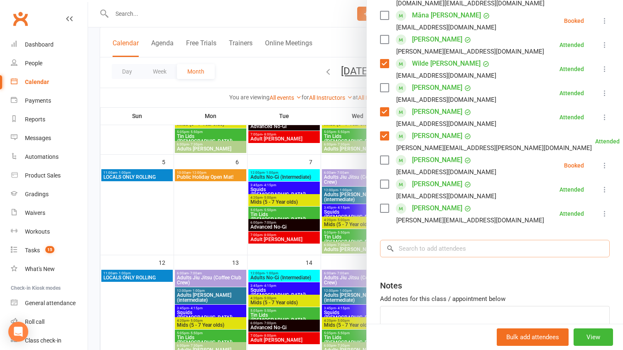
click at [446, 245] on input "search" at bounding box center [495, 248] width 230 height 17
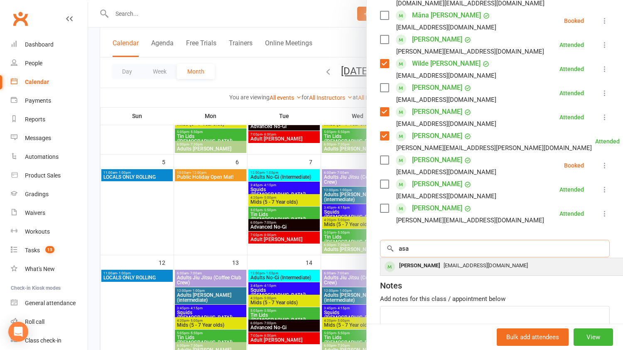
type input "asa"
click at [445, 264] on span "[EMAIL_ADDRESS][DOMAIN_NAME]" at bounding box center [485, 265] width 84 height 6
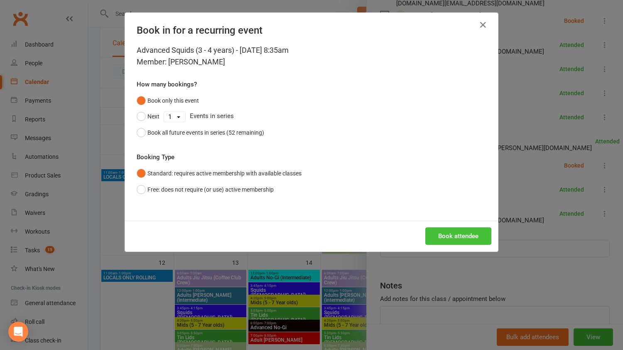
click at [429, 238] on button "Book attendee" at bounding box center [458, 235] width 66 height 17
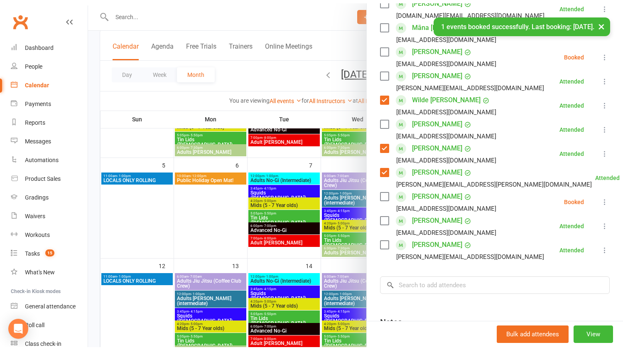
scroll to position [134, 0]
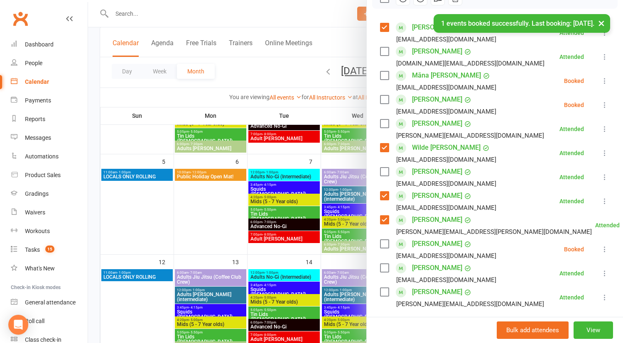
click at [381, 98] on label at bounding box center [384, 100] width 8 height 8
click at [600, 106] on icon at bounding box center [604, 105] width 8 height 8
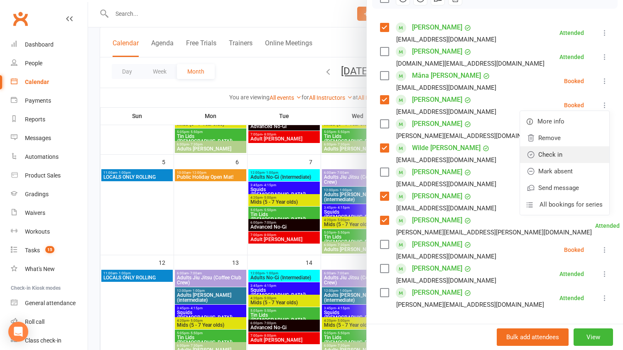
click at [582, 150] on link "Check in" at bounding box center [564, 154] width 89 height 17
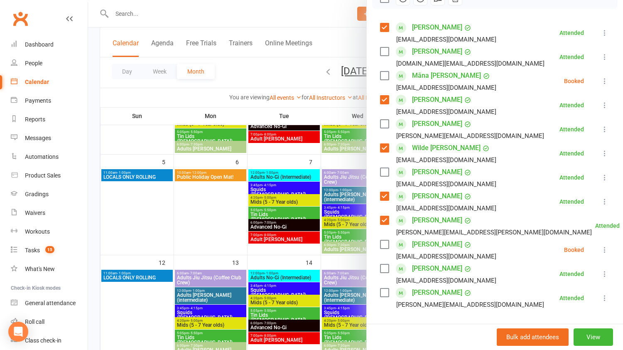
click at [381, 76] on label at bounding box center [384, 75] width 8 height 8
click at [600, 83] on icon at bounding box center [604, 81] width 8 height 8
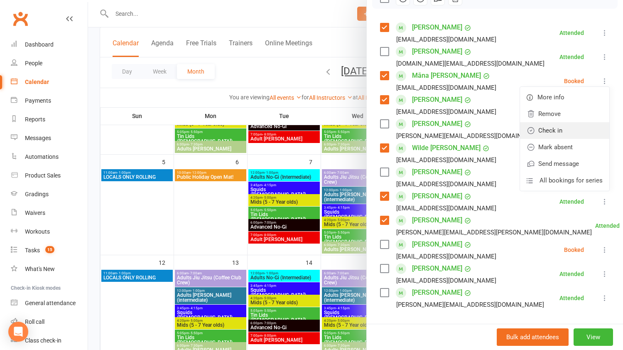
click at [581, 129] on link "Check in" at bounding box center [564, 130] width 89 height 17
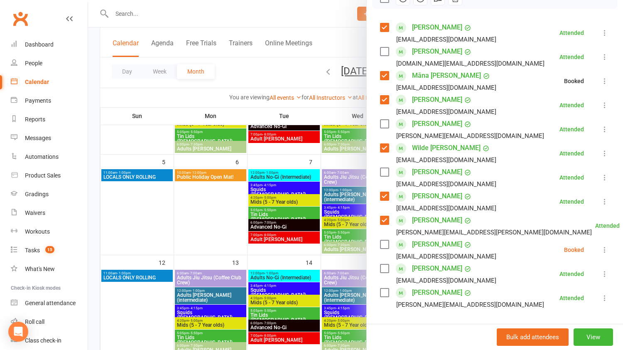
click at [385, 51] on label at bounding box center [384, 51] width 8 height 8
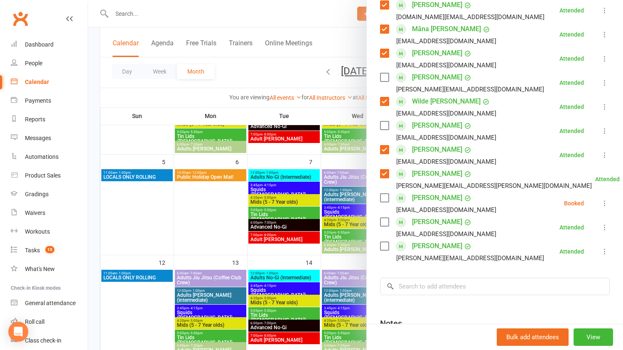
scroll to position [197, 0]
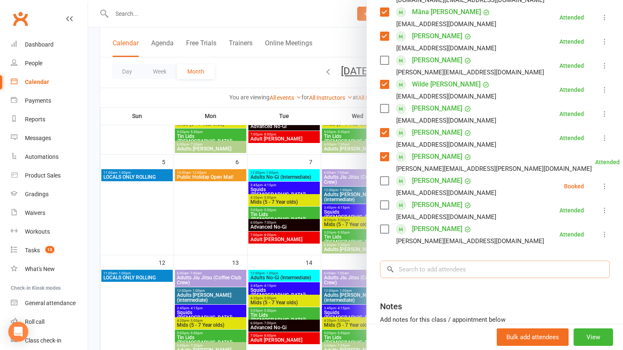
click at [421, 268] on input "search" at bounding box center [495, 268] width 230 height 17
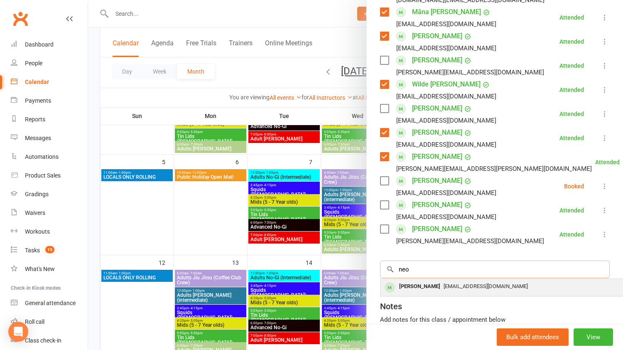
type input "neo"
click at [433, 291] on div "[PERSON_NAME]" at bounding box center [420, 286] width 48 height 12
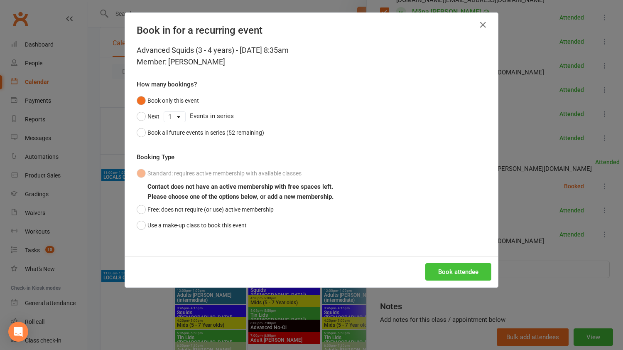
click at [460, 271] on button "Book attendee" at bounding box center [458, 271] width 66 height 17
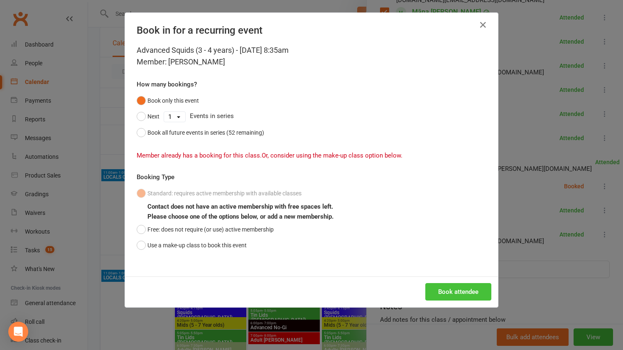
click at [450, 287] on button "Book attendee" at bounding box center [458, 291] width 66 height 17
click at [480, 26] on icon "button" at bounding box center [483, 25] width 10 height 10
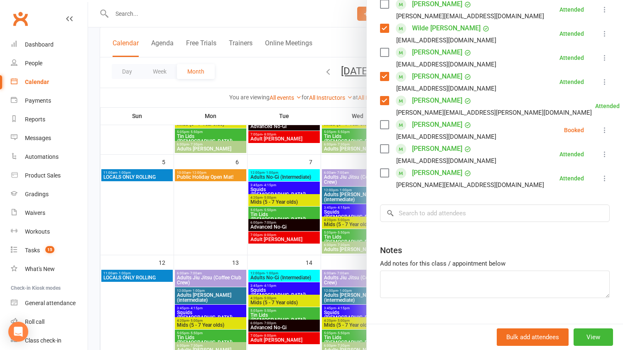
scroll to position [98, 0]
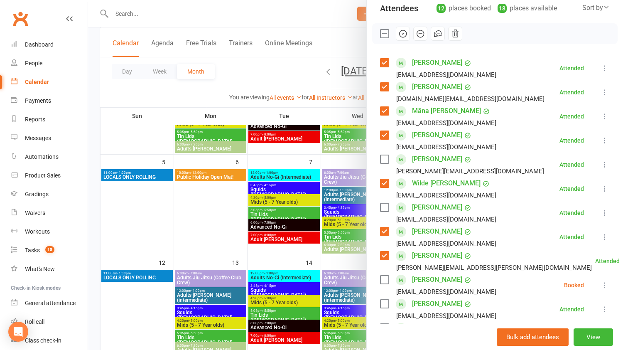
click at [381, 208] on label at bounding box center [384, 207] width 8 height 8
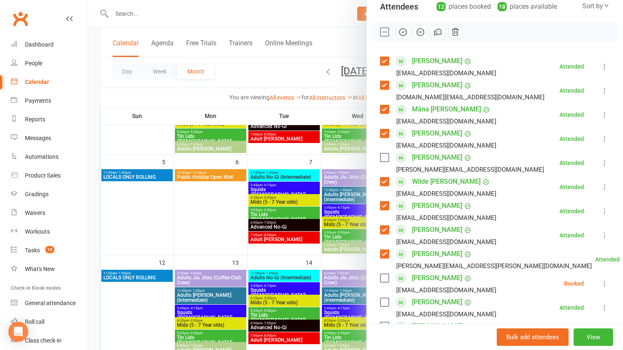
click at [381, 157] on label at bounding box center [384, 157] width 8 height 8
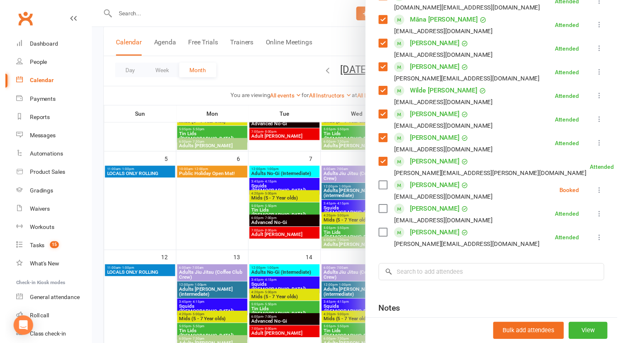
scroll to position [194, 0]
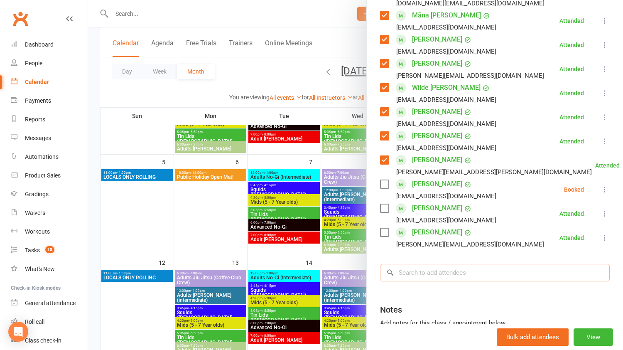
click at [430, 279] on input "search" at bounding box center [495, 272] width 230 height 17
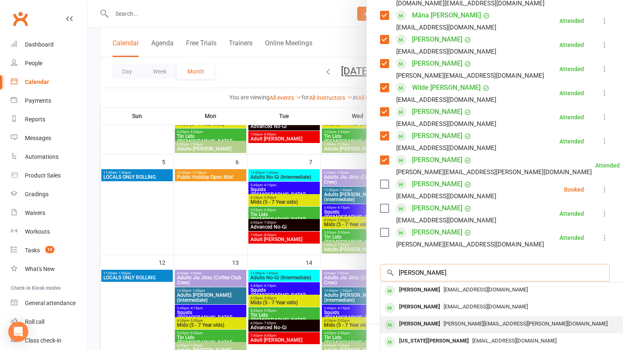
type input "[PERSON_NAME]"
click at [440, 319] on div "[PERSON_NAME][EMAIL_ADDRESS][PERSON_NAME][DOMAIN_NAME]" at bounding box center [505, 324] width 242 height 12
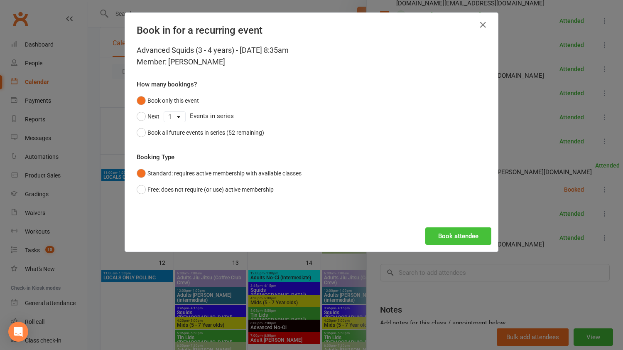
click at [464, 233] on button "Book attendee" at bounding box center [458, 235] width 66 height 17
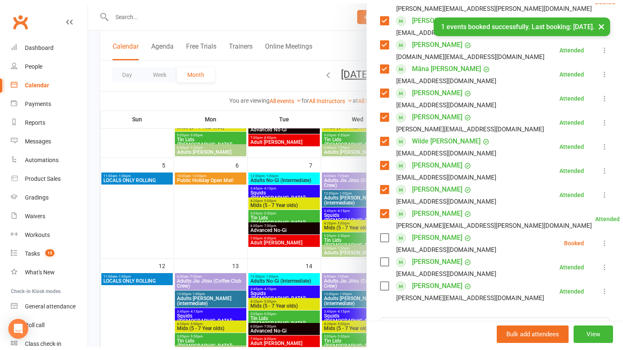
scroll to position [0, 0]
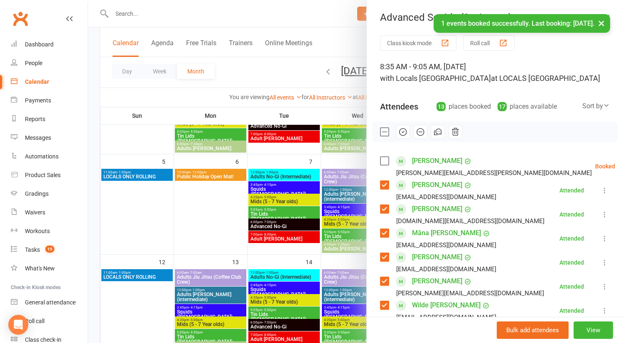
click at [382, 164] on label at bounding box center [384, 161] width 8 height 8
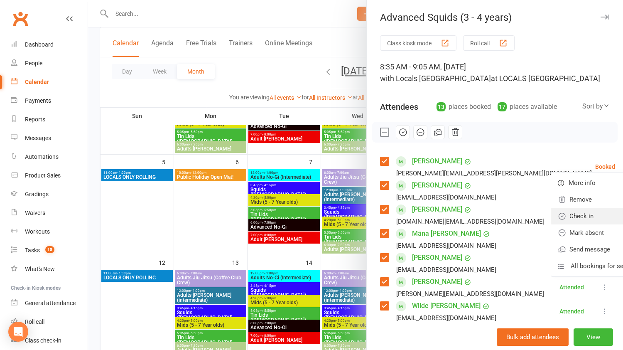
click at [571, 218] on link "Check in" at bounding box center [595, 216] width 89 height 17
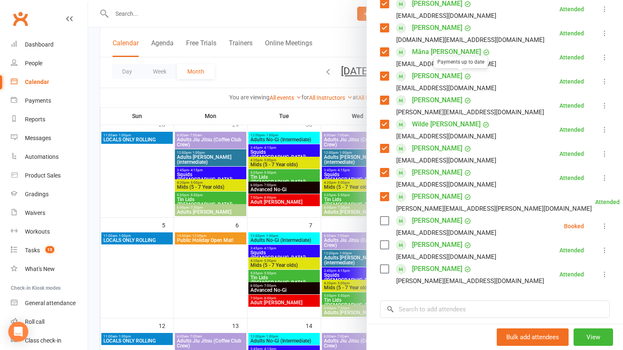
scroll to position [221, 0]
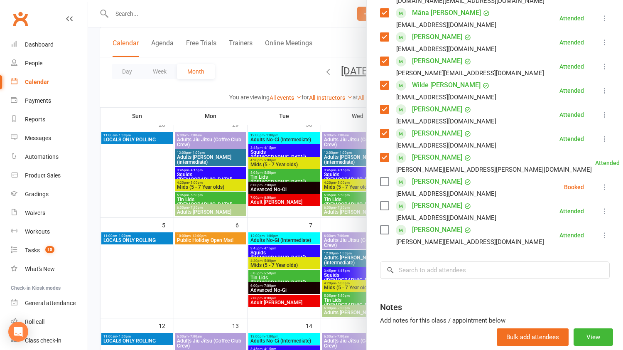
click at [600, 186] on icon at bounding box center [604, 187] width 8 height 8
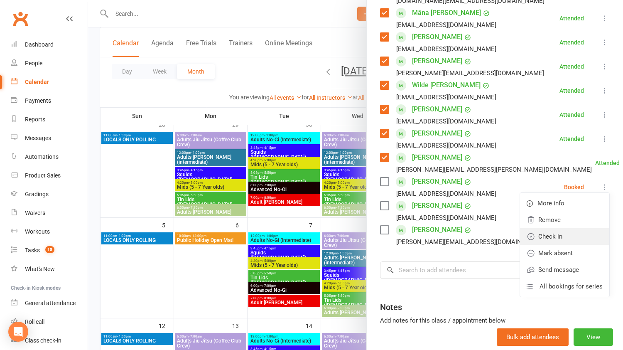
click at [587, 232] on link "Check in" at bounding box center [564, 236] width 89 height 17
